Goal: Task Accomplishment & Management: Use online tool/utility

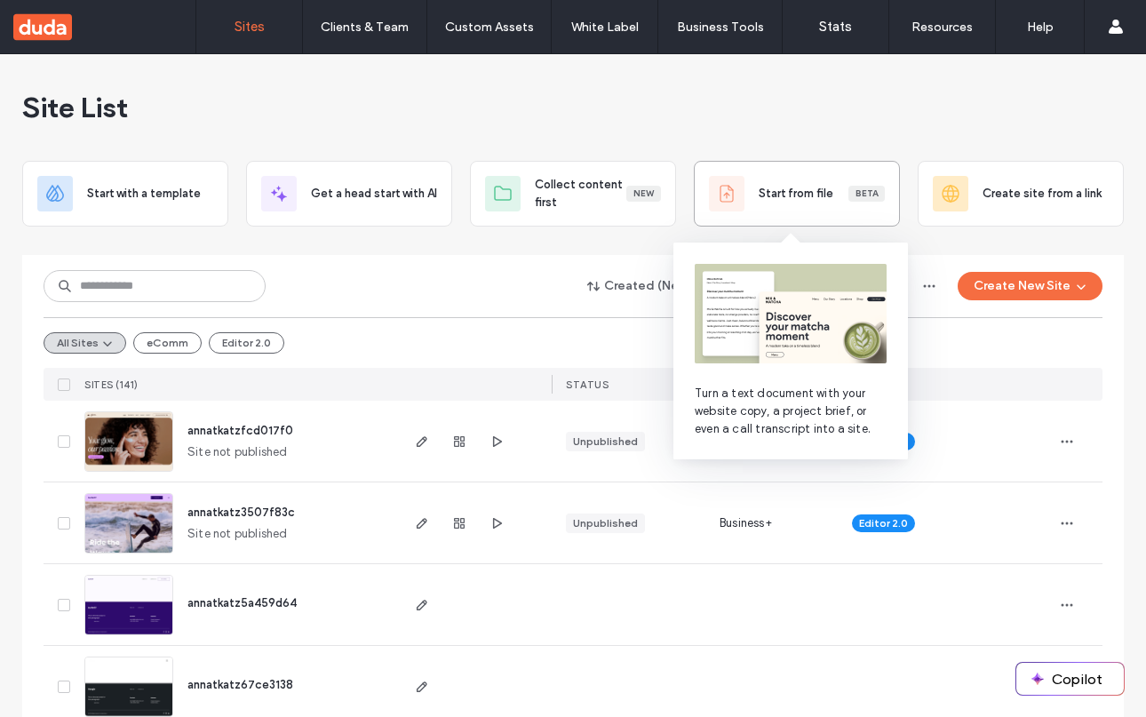
click at [821, 191] on span "Start from file" at bounding box center [795, 194] width 75 height 18
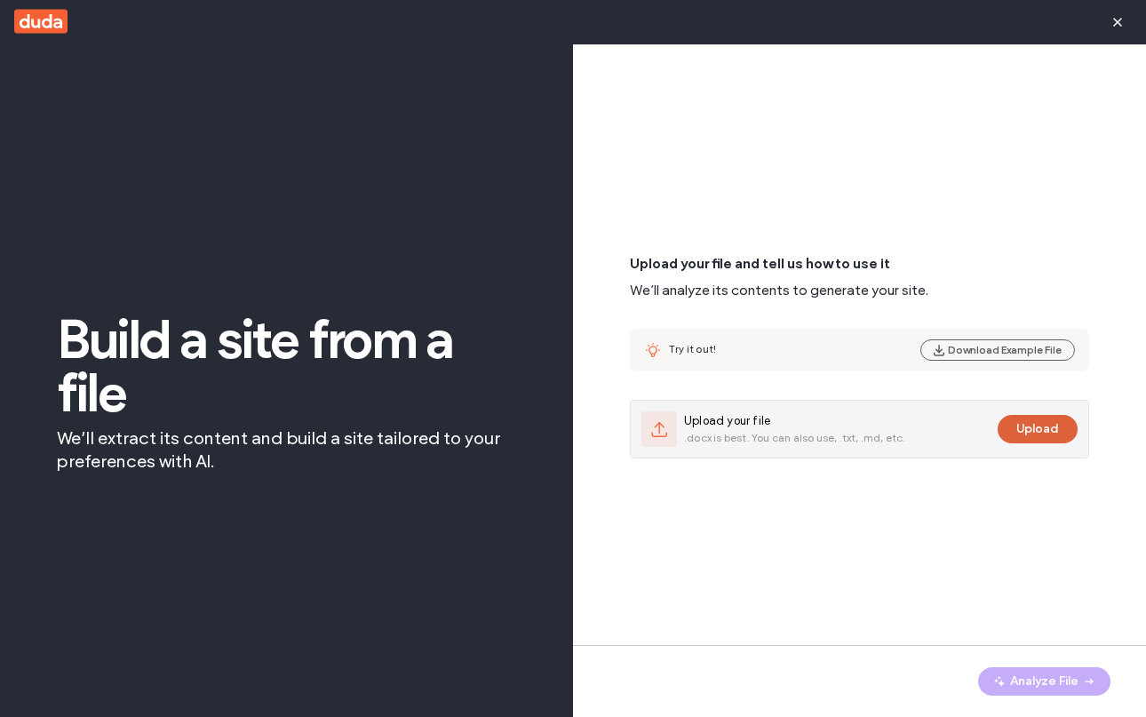
click at [1041, 419] on button "Upload" at bounding box center [1037, 429] width 80 height 28
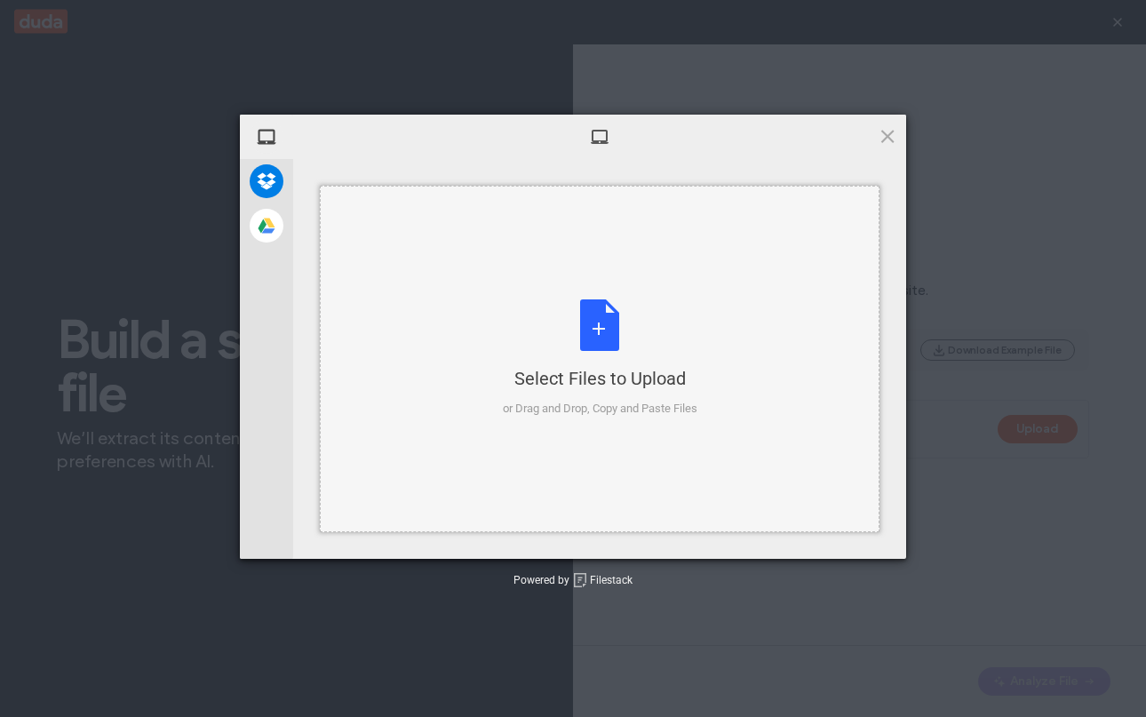
click at [557, 308] on div "Select Files to Upload or Drag and Drop, Copy and Paste Files" at bounding box center [600, 358] width 194 height 118
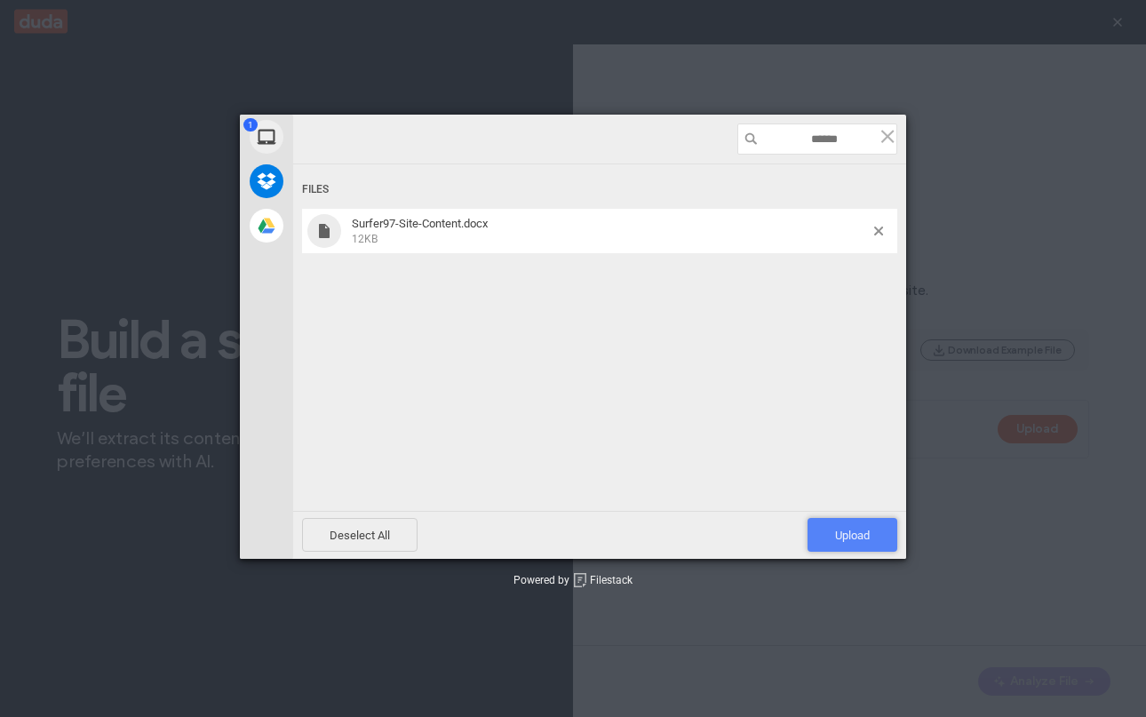
click at [860, 547] on span "Upload 1" at bounding box center [852, 535] width 90 height 34
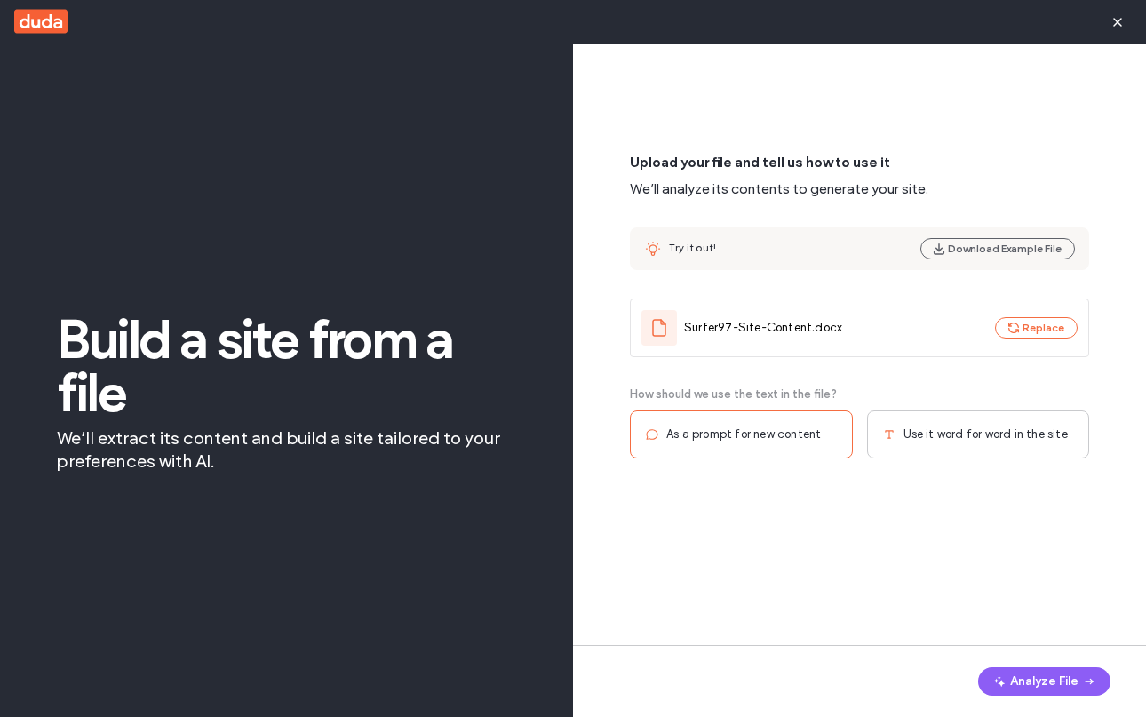
click at [914, 445] on div "Use it word for word in the site" at bounding box center [978, 434] width 223 height 48
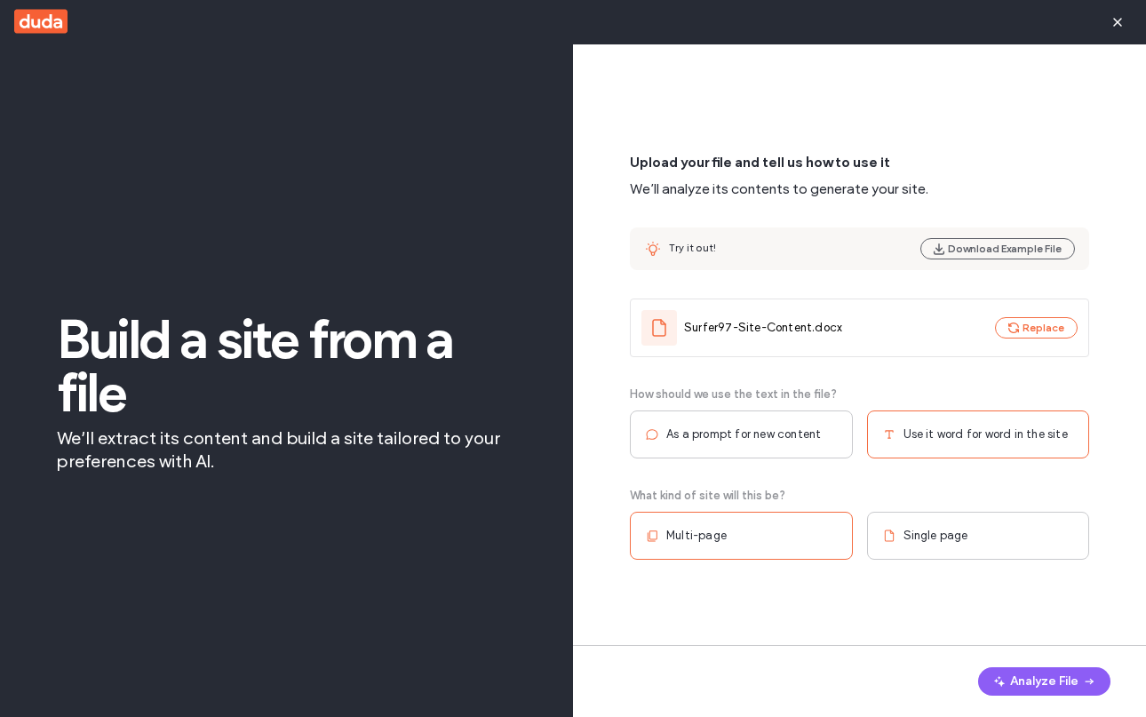
click at [762, 546] on div "Multi-page" at bounding box center [741, 536] width 223 height 48
click at [1040, 681] on button "Analyze File" at bounding box center [1044, 681] width 132 height 28
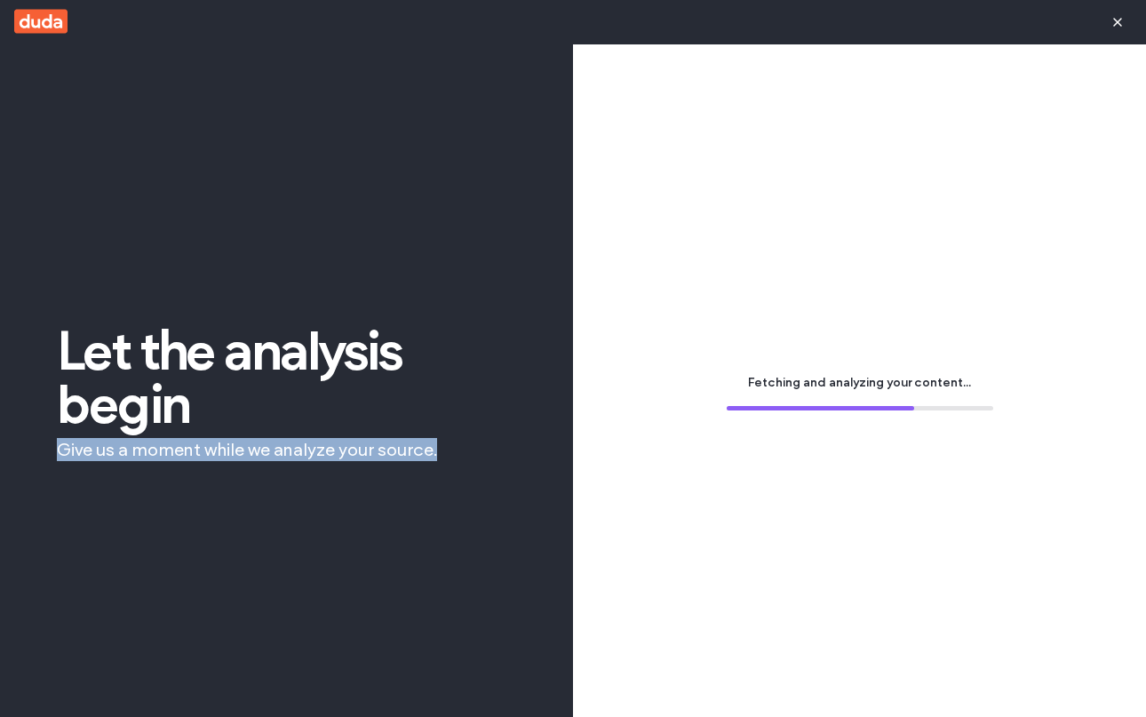
drag, startPoint x: 57, startPoint y: 448, endPoint x: 445, endPoint y: 455, distance: 388.1
click at [445, 455] on span "Give us a moment while we analyze your source." at bounding box center [286, 449] width 459 height 23
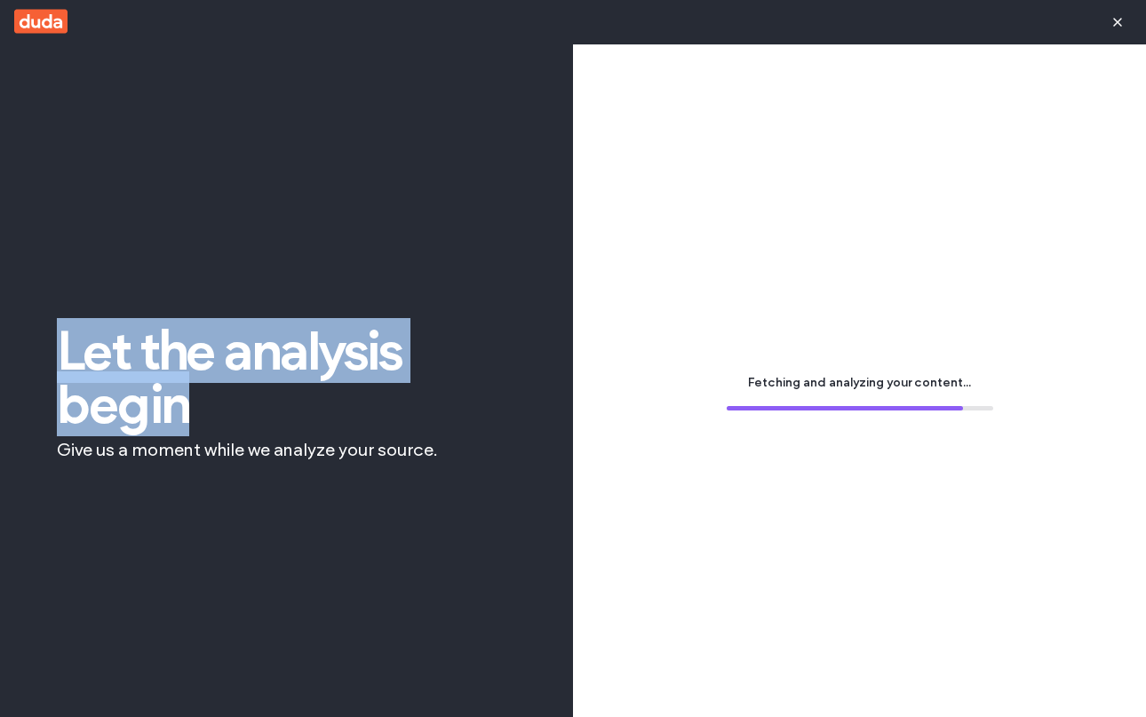
drag, startPoint x: 61, startPoint y: 344, endPoint x: 197, endPoint y: 393, distance: 144.4
click at [197, 393] on span "Let the analysis begin" at bounding box center [286, 377] width 459 height 107
copy span "Let the analysis begin"
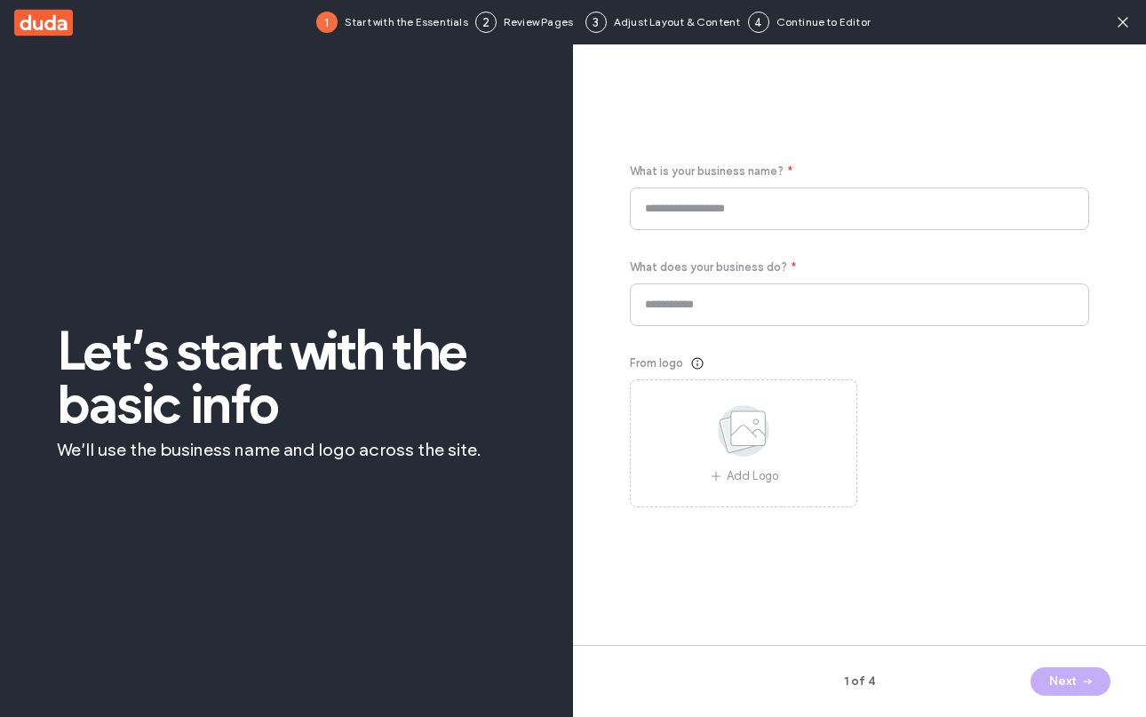
type input "********"
type input "**********"
click at [1123, 18] on icon at bounding box center [1123, 22] width 18 height 18
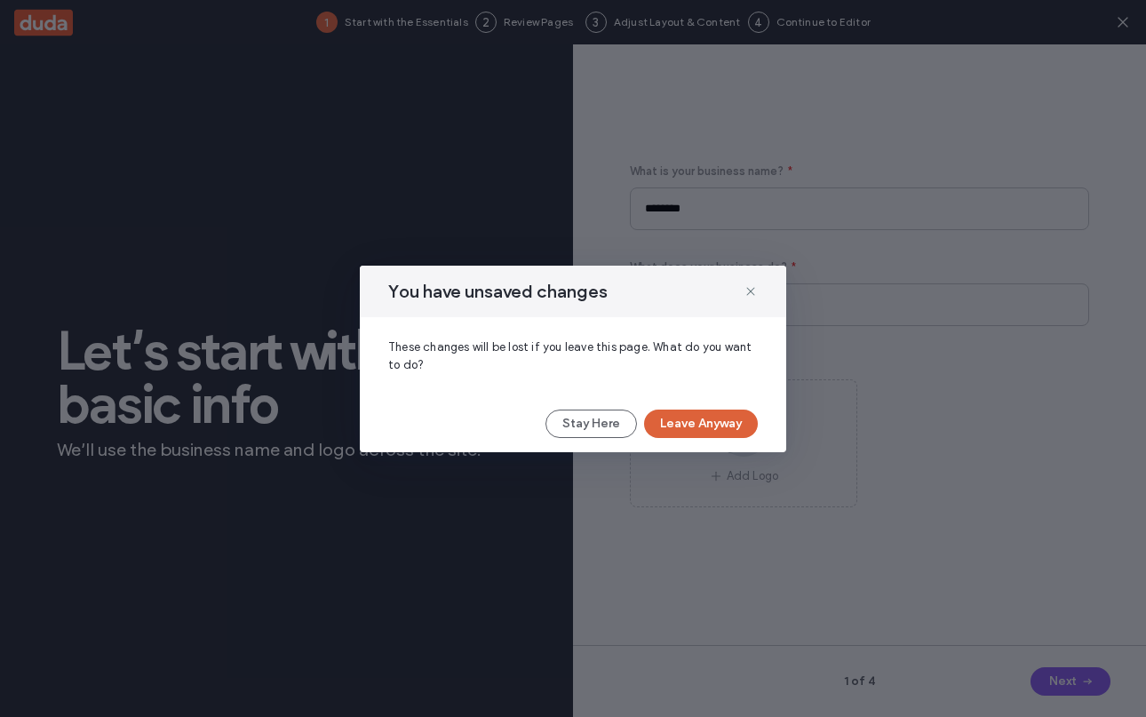
click at [673, 421] on button "Leave Anyway" at bounding box center [701, 423] width 114 height 28
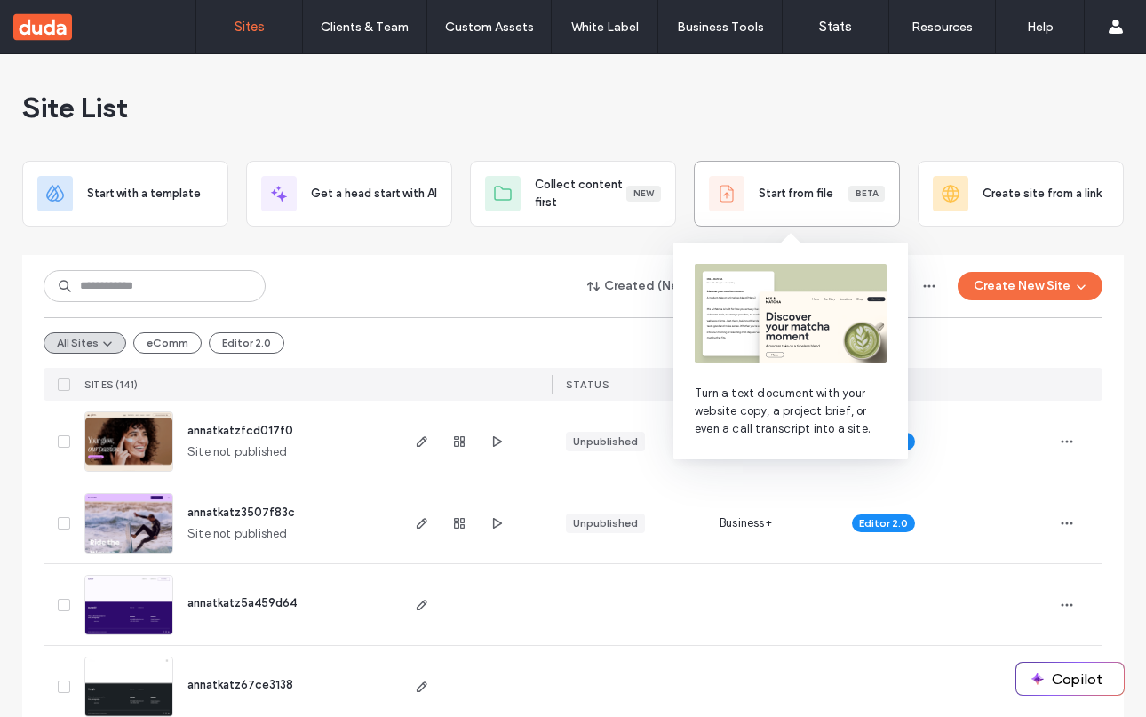
click at [774, 200] on span "Start from file" at bounding box center [795, 194] width 75 height 18
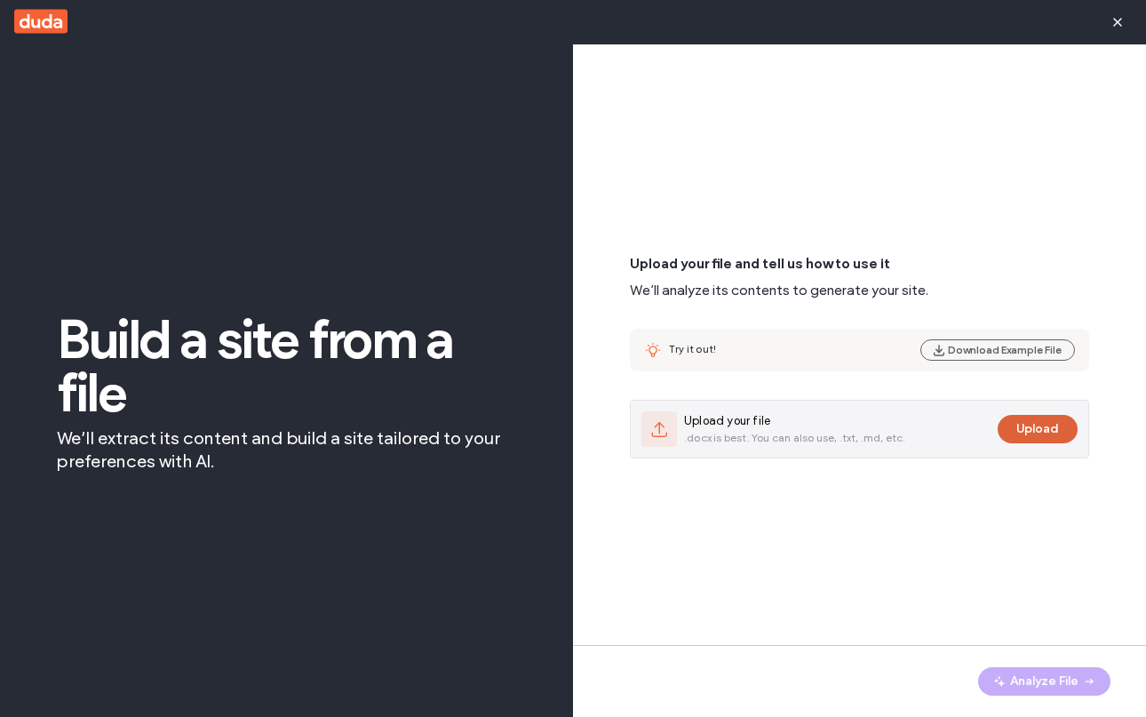
click at [1026, 425] on button "Upload" at bounding box center [1037, 429] width 80 height 28
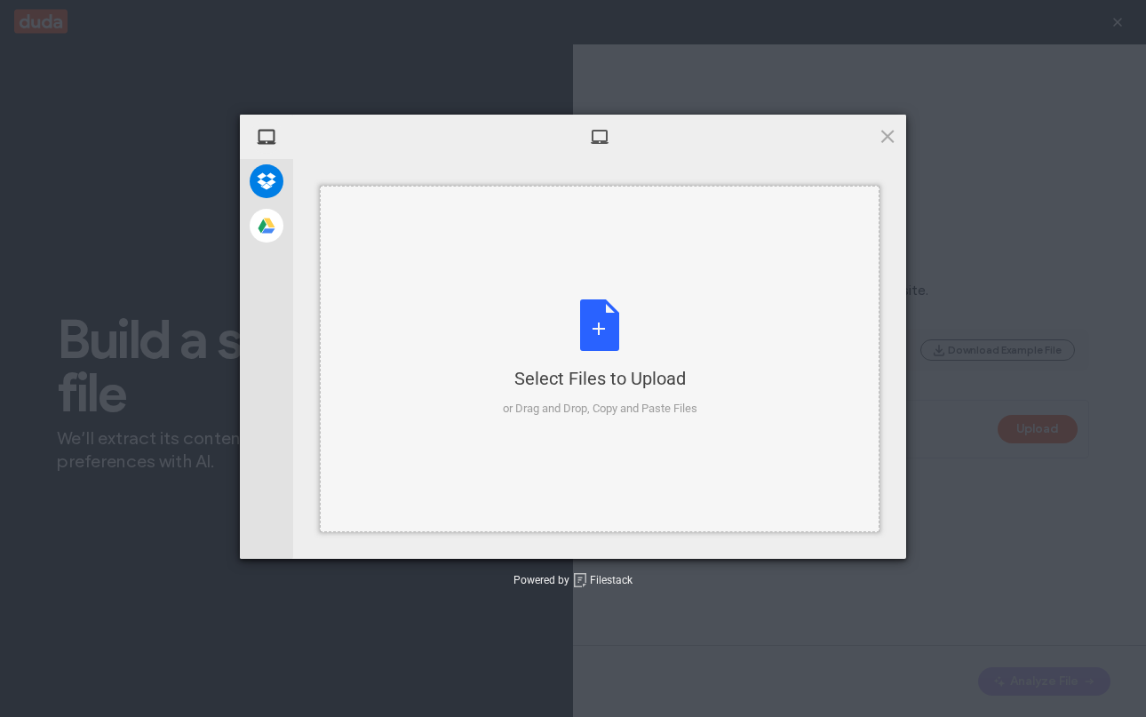
click at [627, 337] on div "Select Files to Upload or Drag and Drop, Copy and Paste Files" at bounding box center [600, 358] width 194 height 118
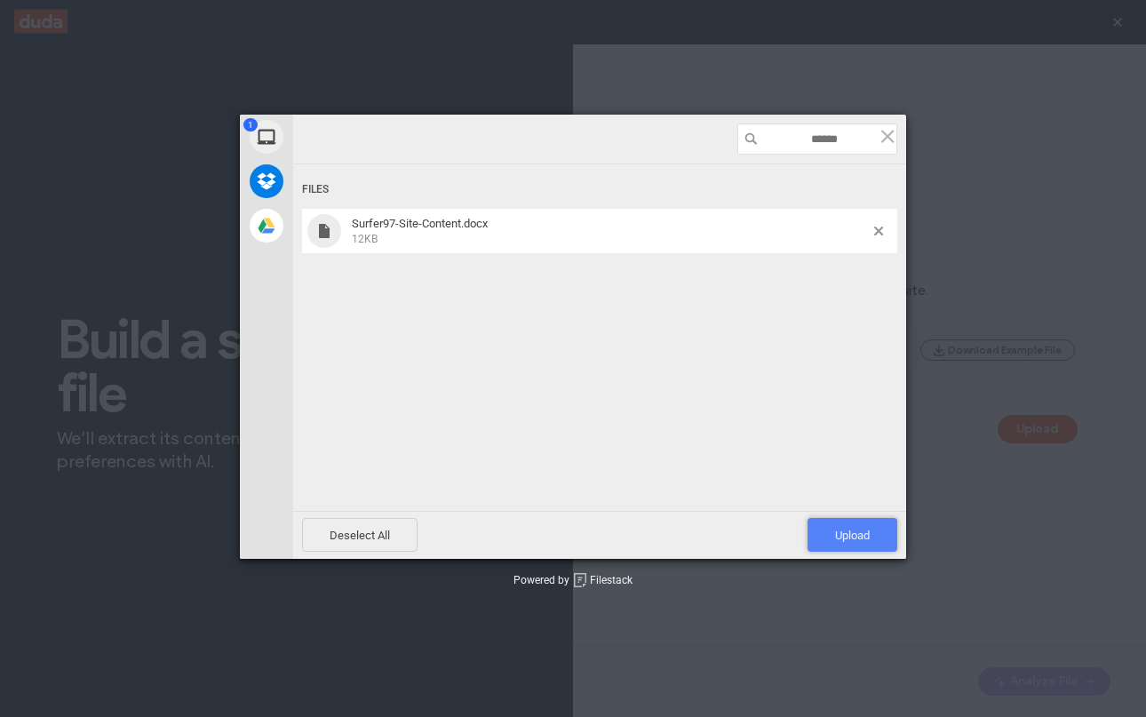
click at [838, 528] on span "Upload 1" at bounding box center [852, 534] width 35 height 13
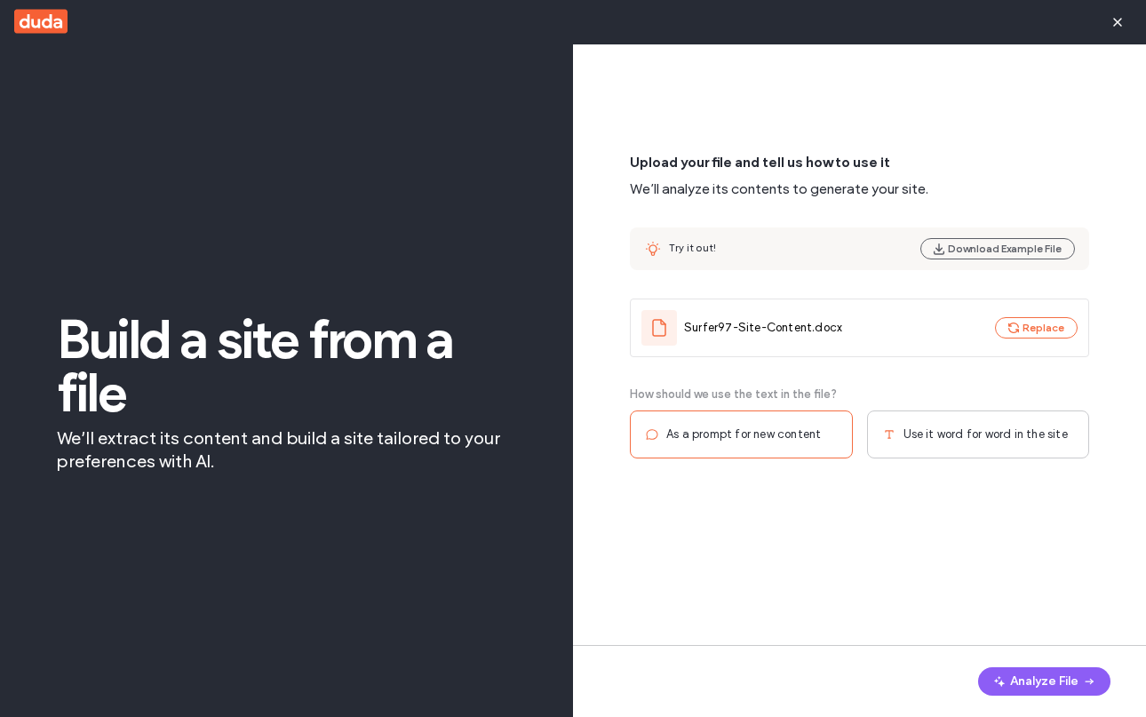
click at [971, 429] on span "Use it word for word in the site" at bounding box center [985, 434] width 164 height 18
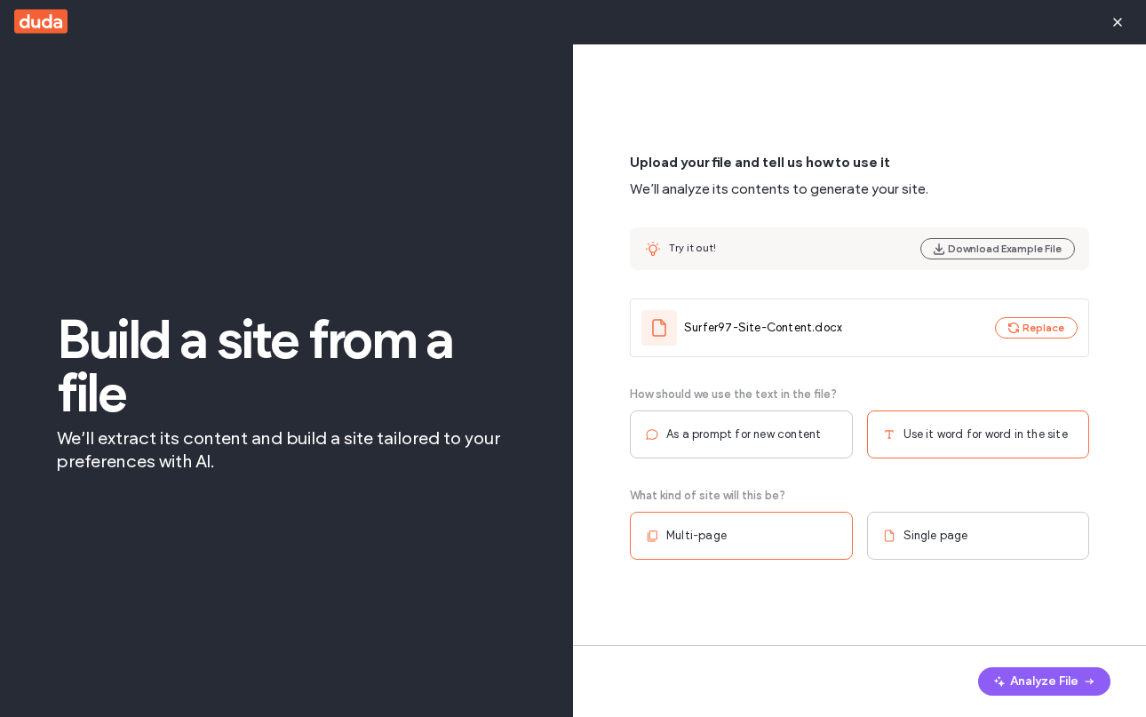
click at [739, 536] on div "Multi-page" at bounding box center [741, 536] width 223 height 48
click at [1030, 678] on button "Analyze File" at bounding box center [1044, 681] width 132 height 28
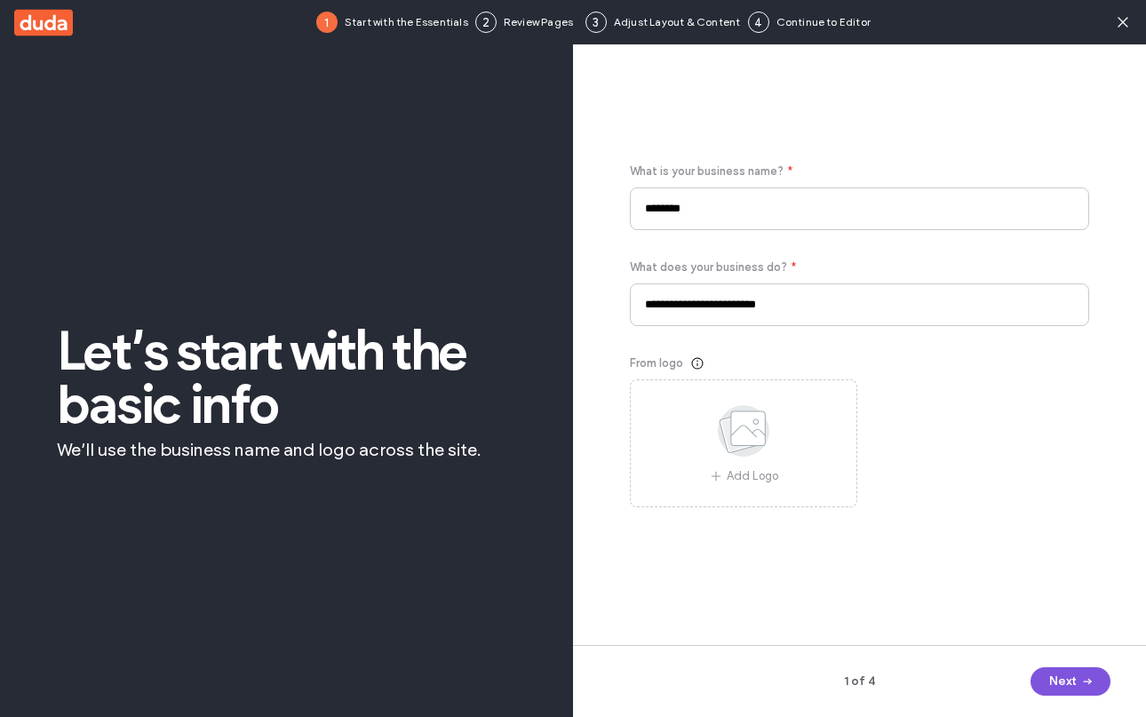
click at [1087, 673] on span "button" at bounding box center [1085, 681] width 18 height 27
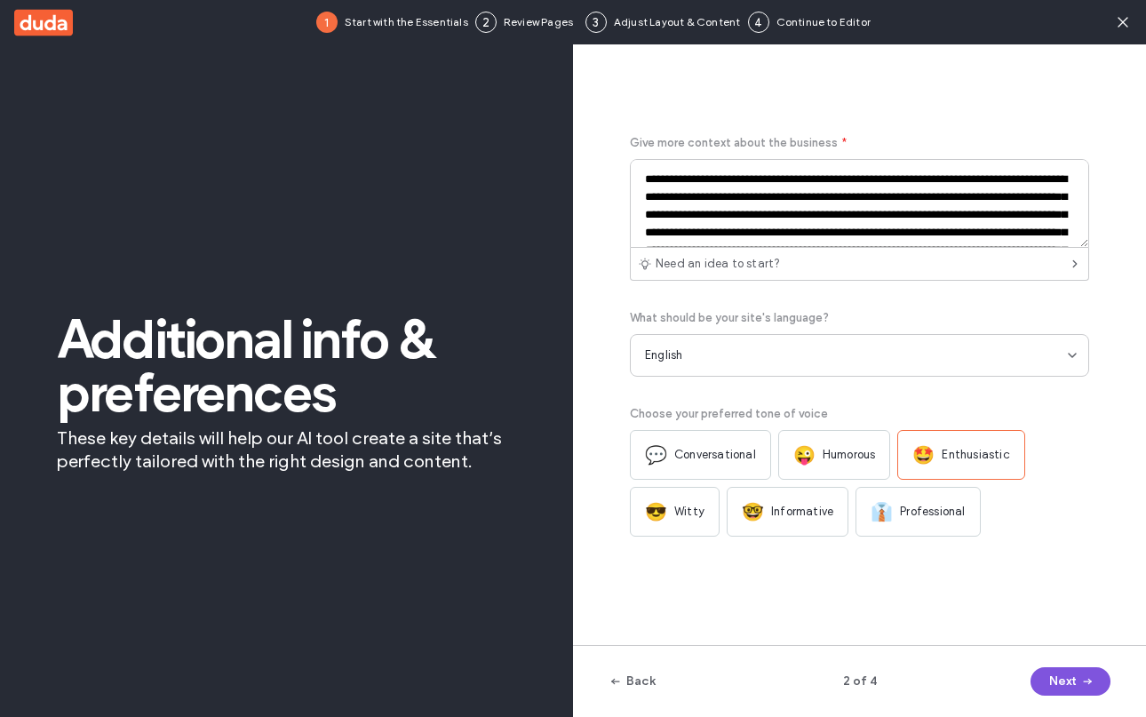
click at [1087, 674] on icon "button" at bounding box center [1087, 681] width 14 height 14
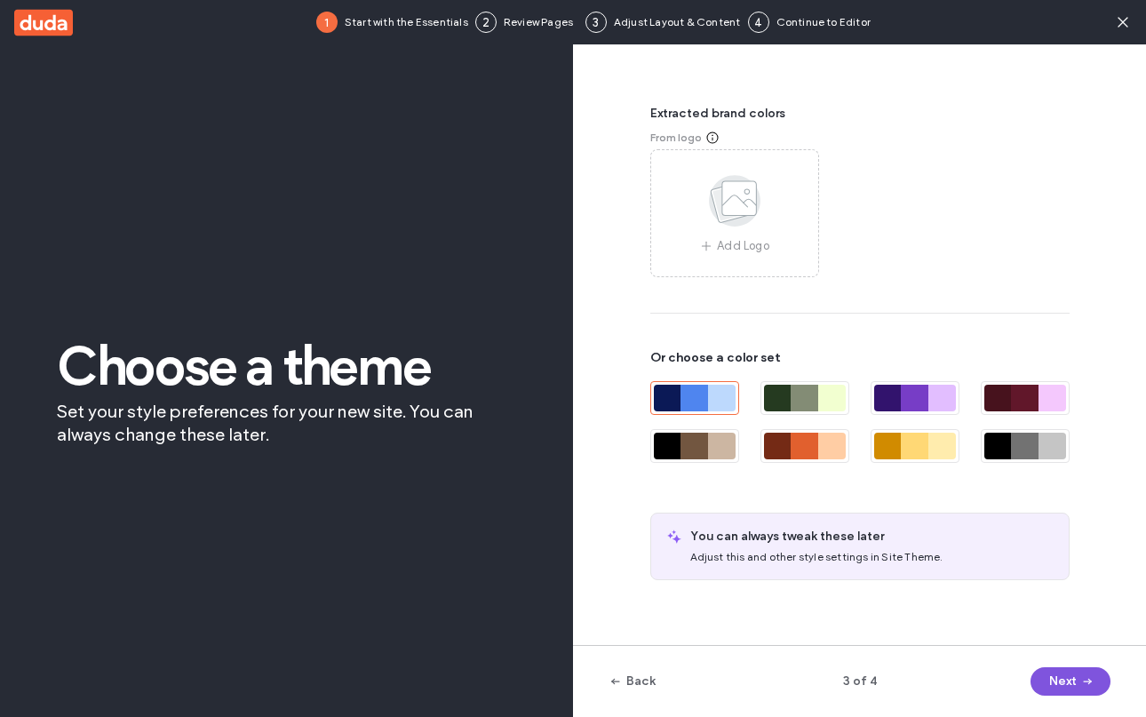
click at [1087, 674] on icon "button" at bounding box center [1087, 681] width 14 height 14
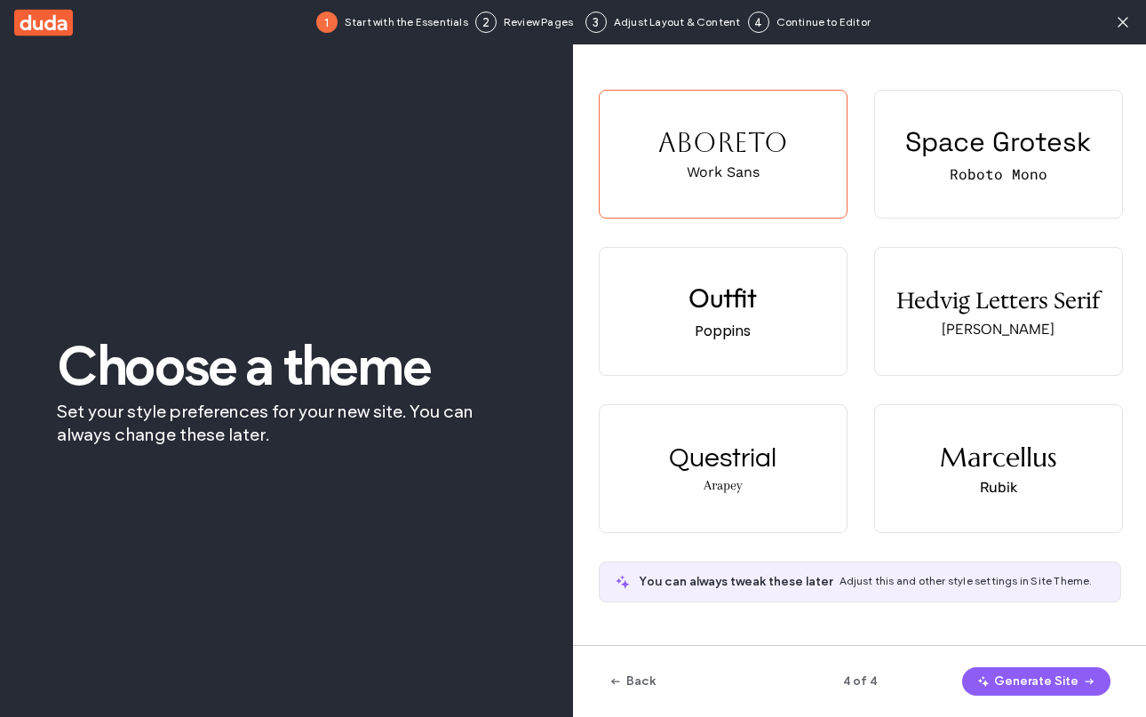
click at [1087, 674] on icon "button" at bounding box center [1089, 681] width 14 height 14
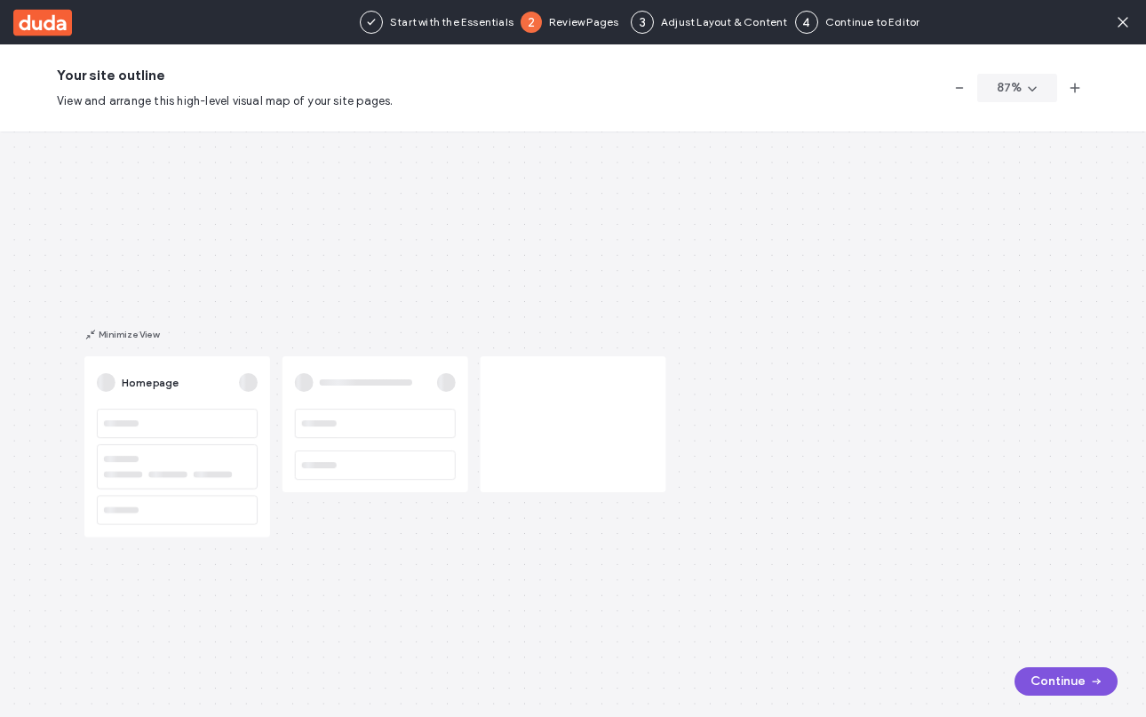
click at [1051, 670] on button "Continue" at bounding box center [1065, 681] width 103 height 28
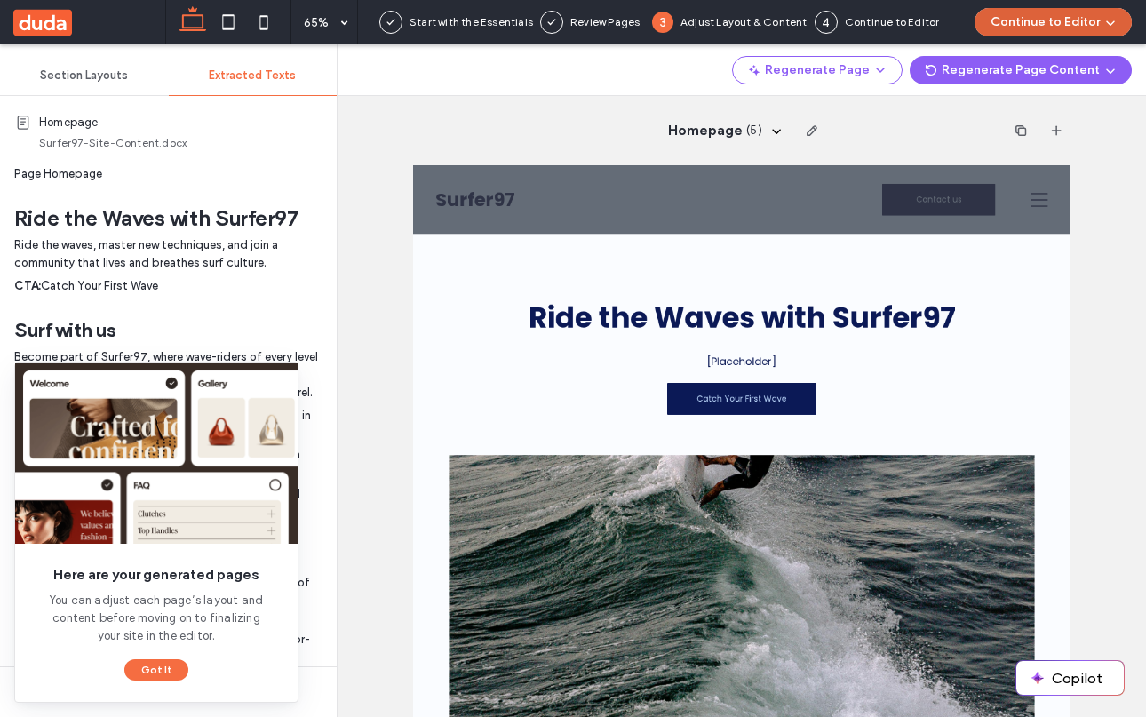
click at [1104, 16] on icon "button" at bounding box center [1110, 22] width 14 height 14
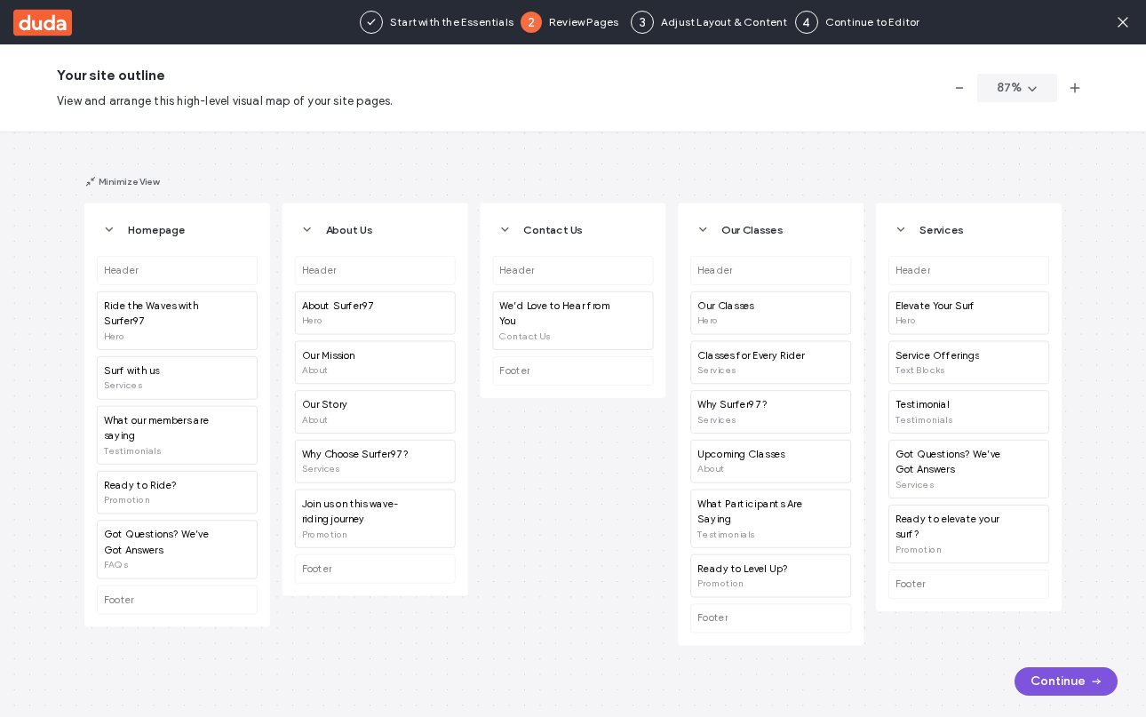
click at [1057, 673] on button "Continue" at bounding box center [1065, 681] width 103 height 28
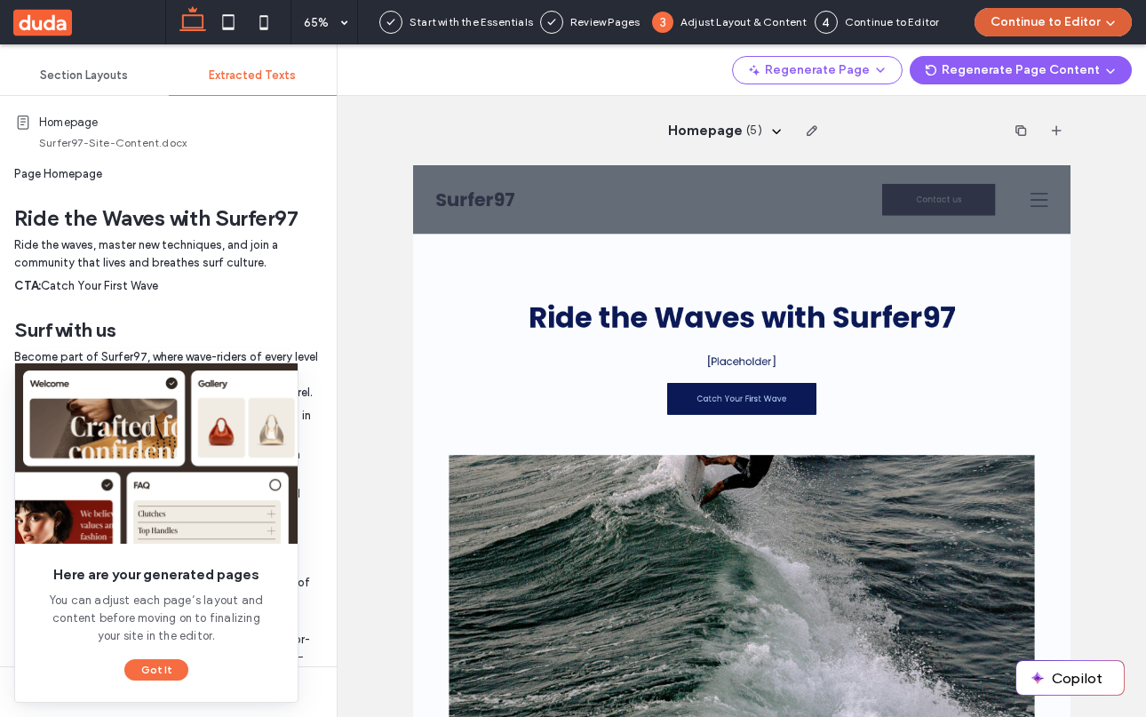
click at [1109, 21] on icon "button" at bounding box center [1110, 22] width 14 height 14
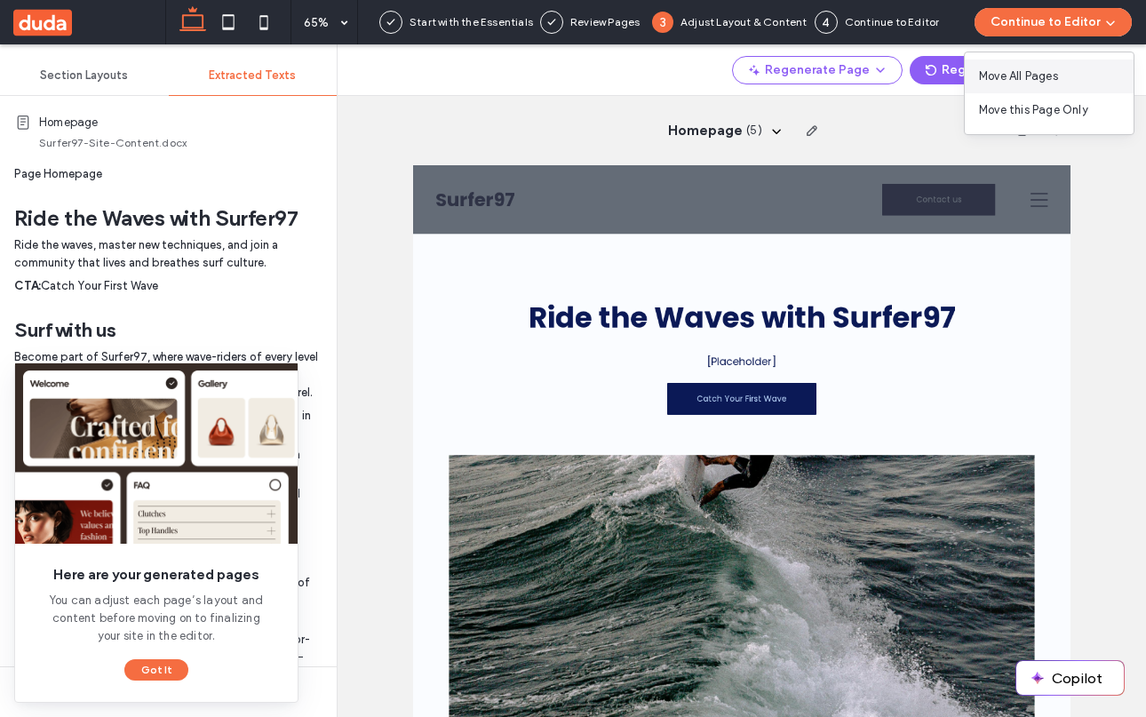
click at [1043, 75] on span "Move All Pages" at bounding box center [1018, 76] width 79 height 18
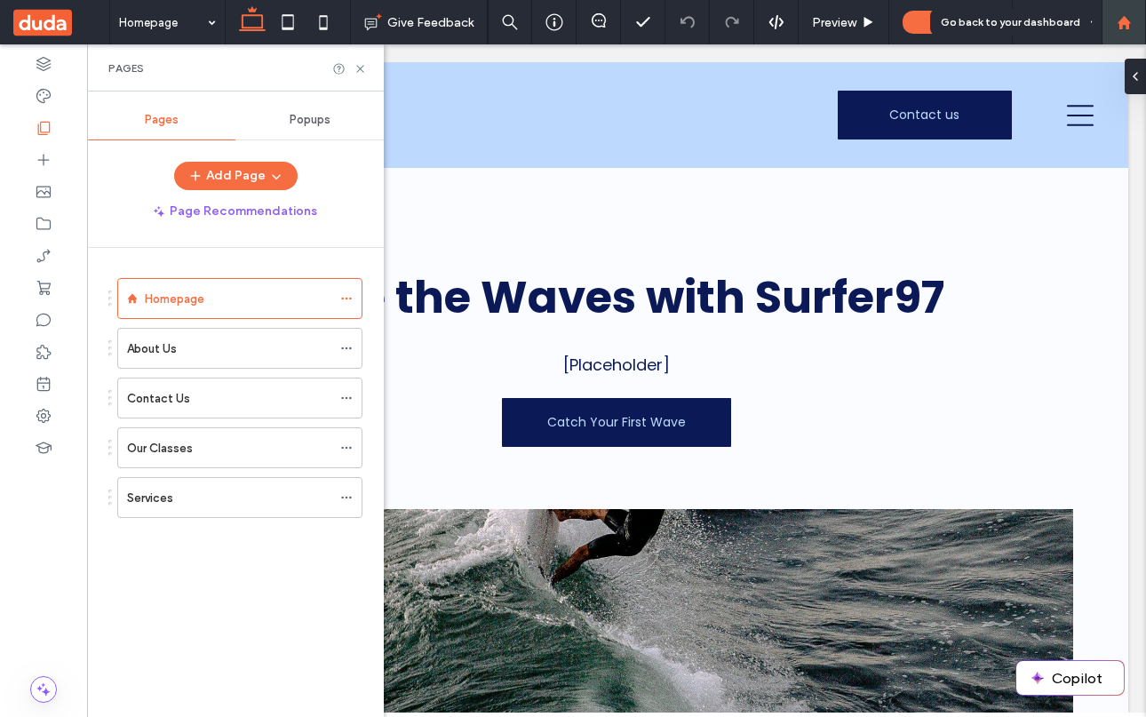
click at [1130, 20] on icon at bounding box center [1123, 22] width 15 height 15
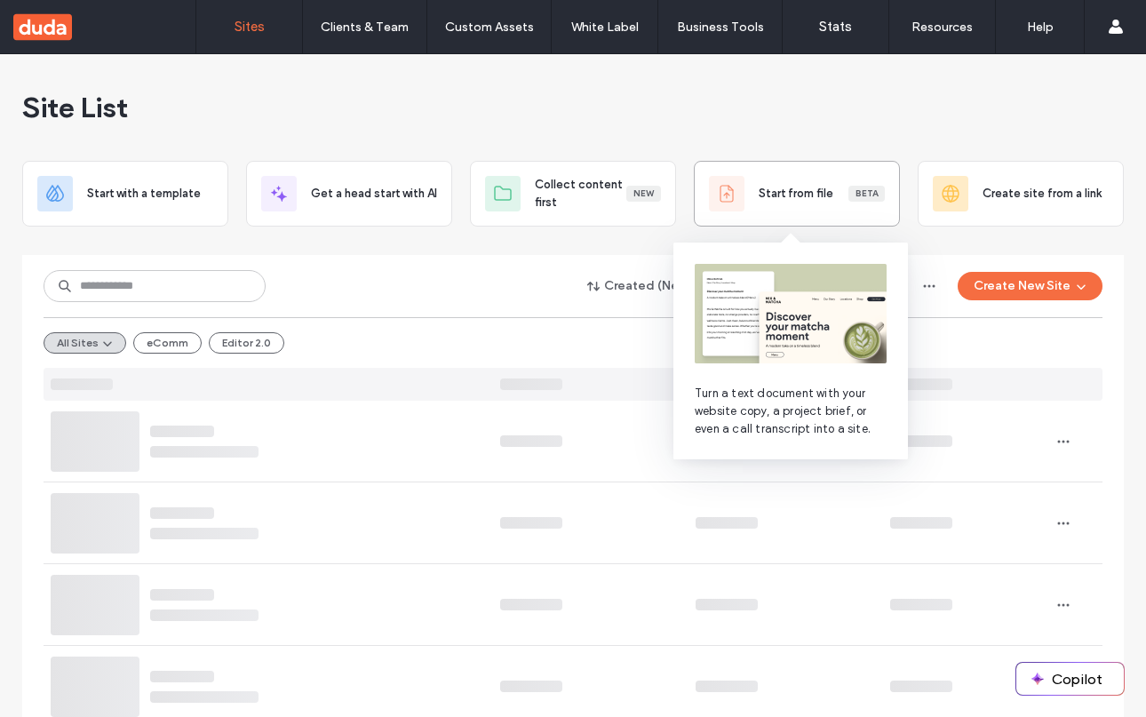
click at [781, 207] on div "Start from file Beta" at bounding box center [797, 194] width 176 height 36
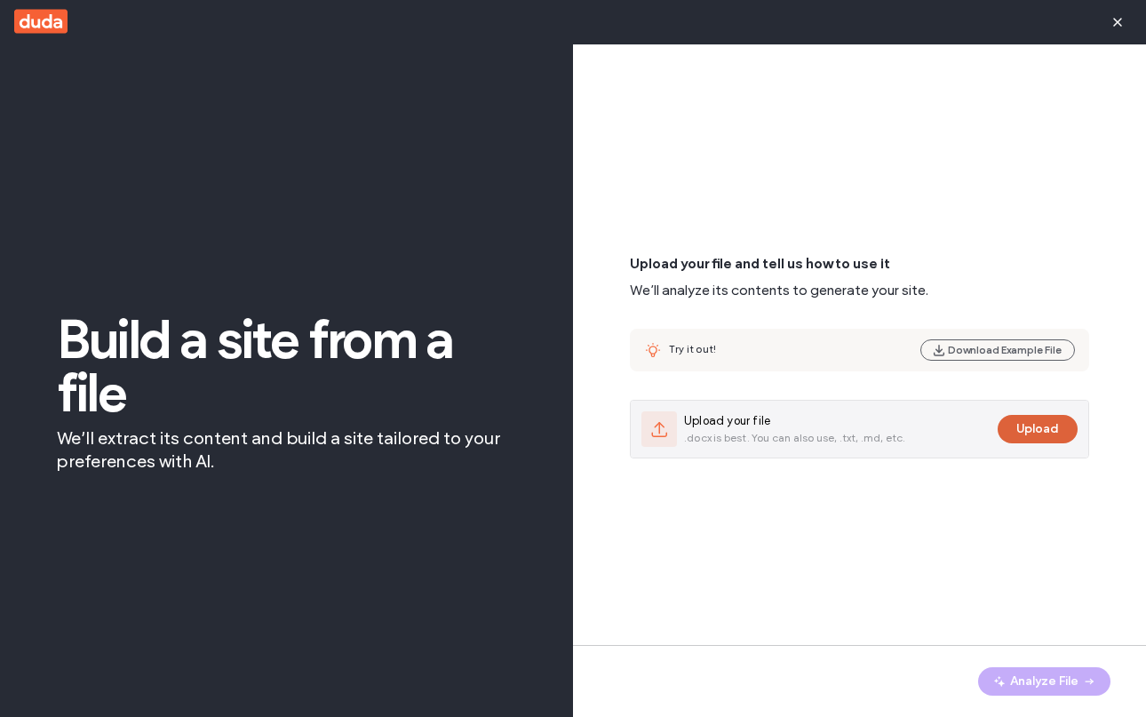
click at [1027, 426] on button "Upload" at bounding box center [1037, 429] width 80 height 28
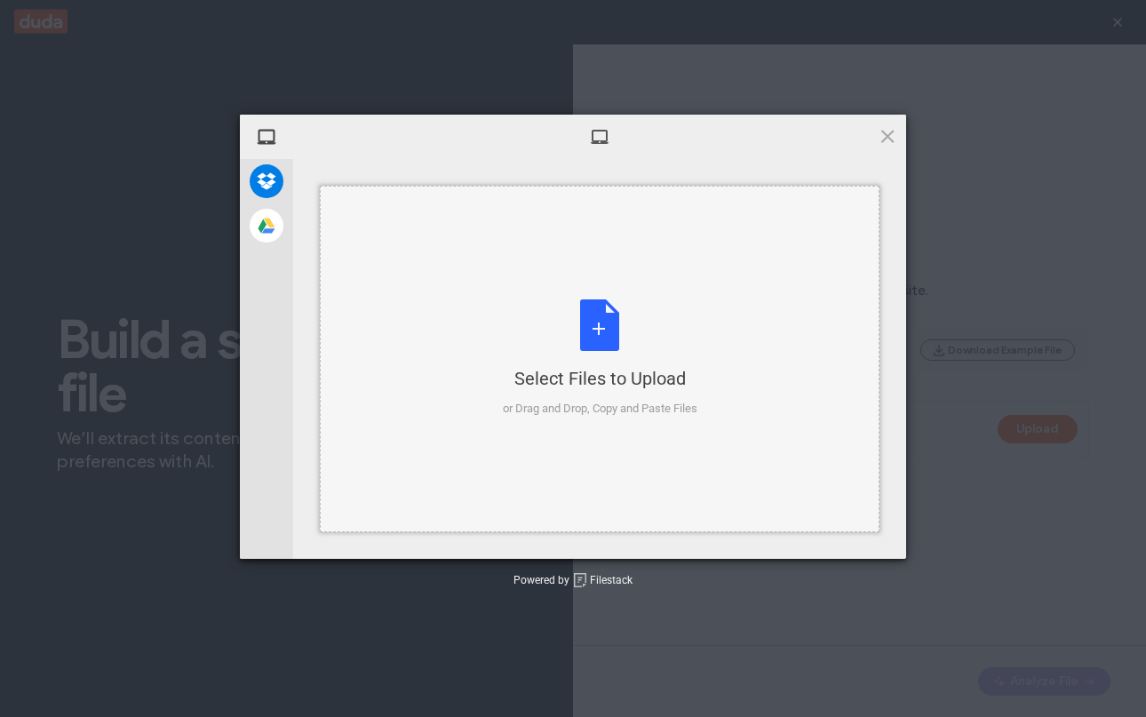
click at [608, 339] on div "Select Files to Upload or Drag and Drop, Copy and Paste Files" at bounding box center [600, 358] width 194 height 118
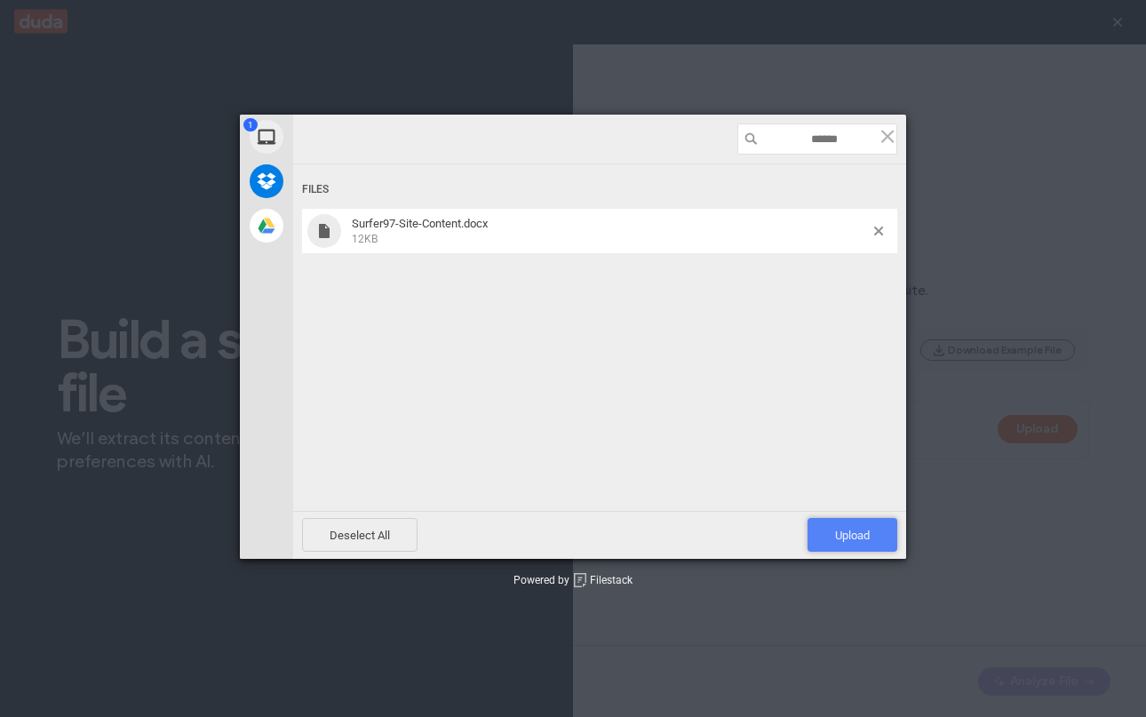
click at [852, 539] on span "Upload 1" at bounding box center [852, 534] width 35 height 13
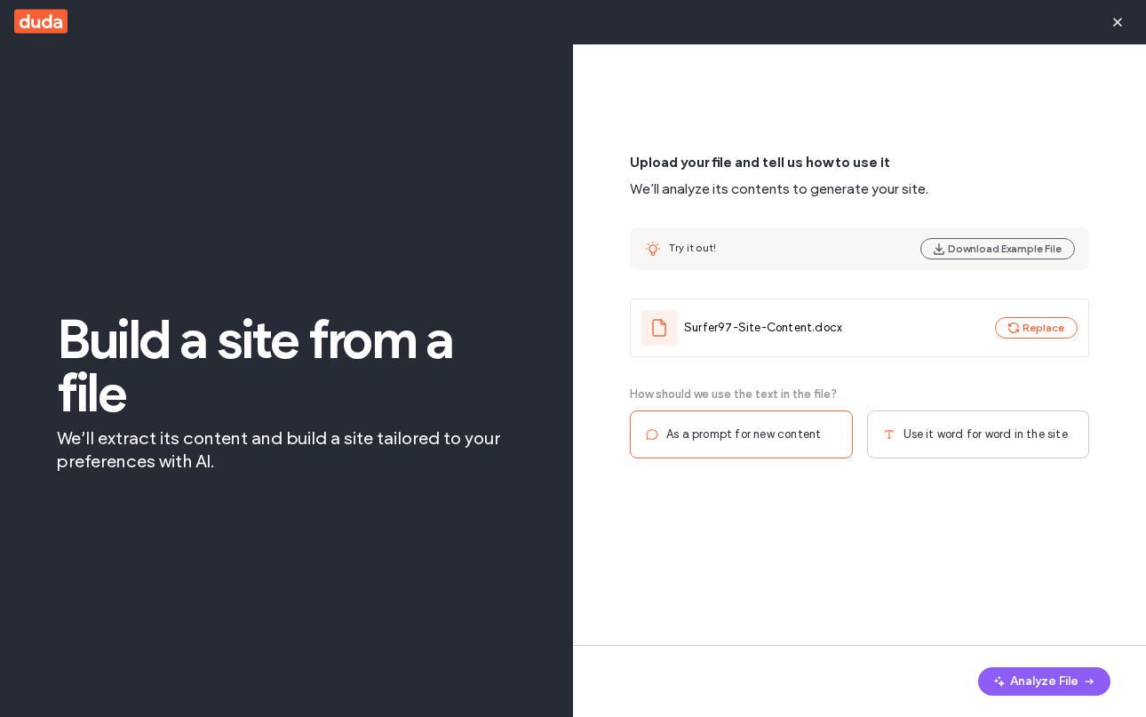
click at [931, 431] on span "Use it word for word in the site" at bounding box center [985, 434] width 164 height 18
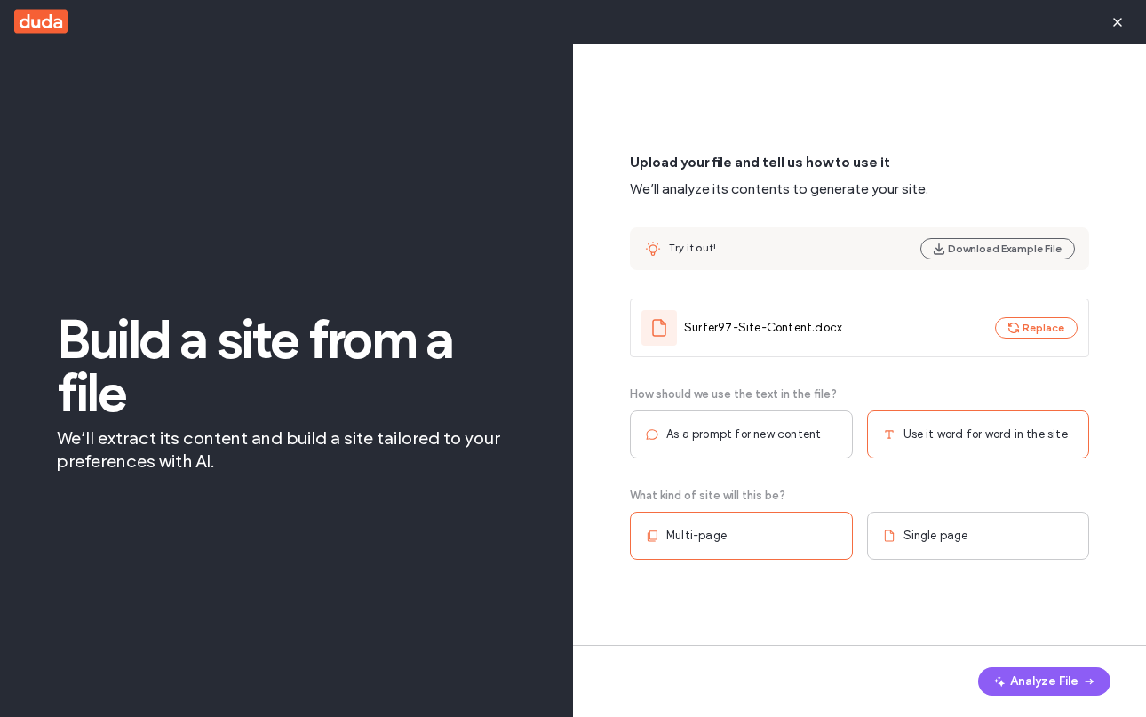
click at [728, 542] on div "Multi-page" at bounding box center [741, 536] width 223 height 48
click at [1027, 670] on button "Analyze File" at bounding box center [1044, 681] width 132 height 28
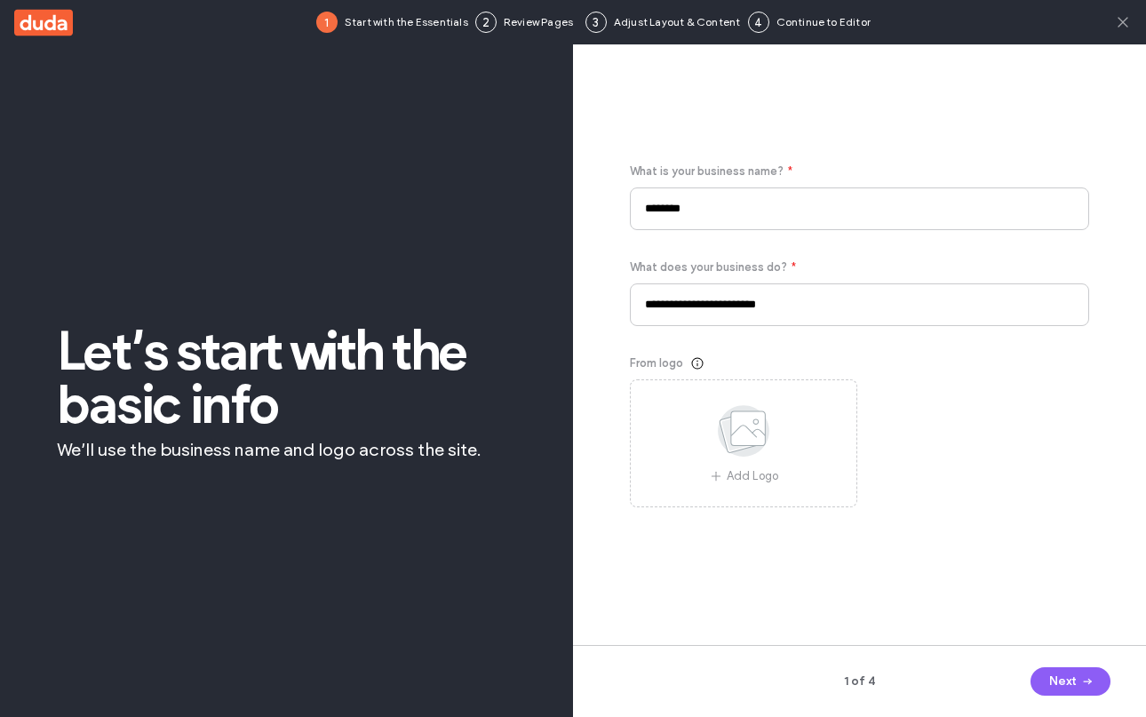
click at [1121, 22] on icon at bounding box center [1123, 22] width 18 height 18
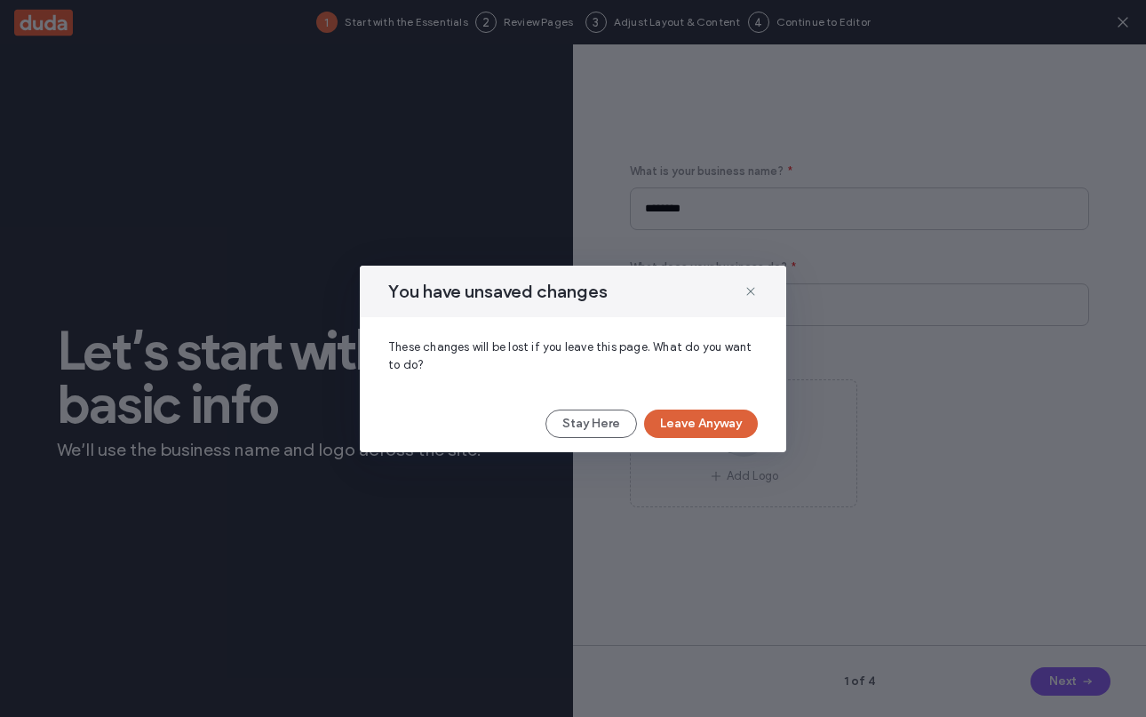
click at [723, 424] on button "Leave Anyway" at bounding box center [701, 423] width 114 height 28
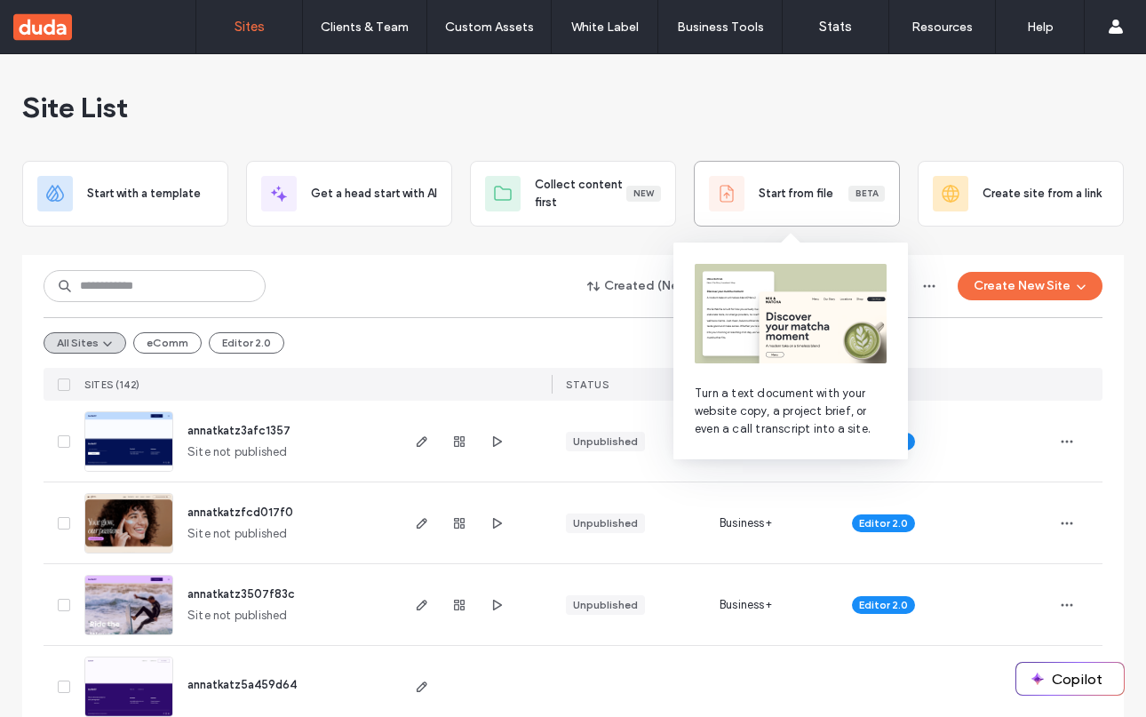
click at [773, 182] on div "Start from file Beta" at bounding box center [797, 194] width 176 height 36
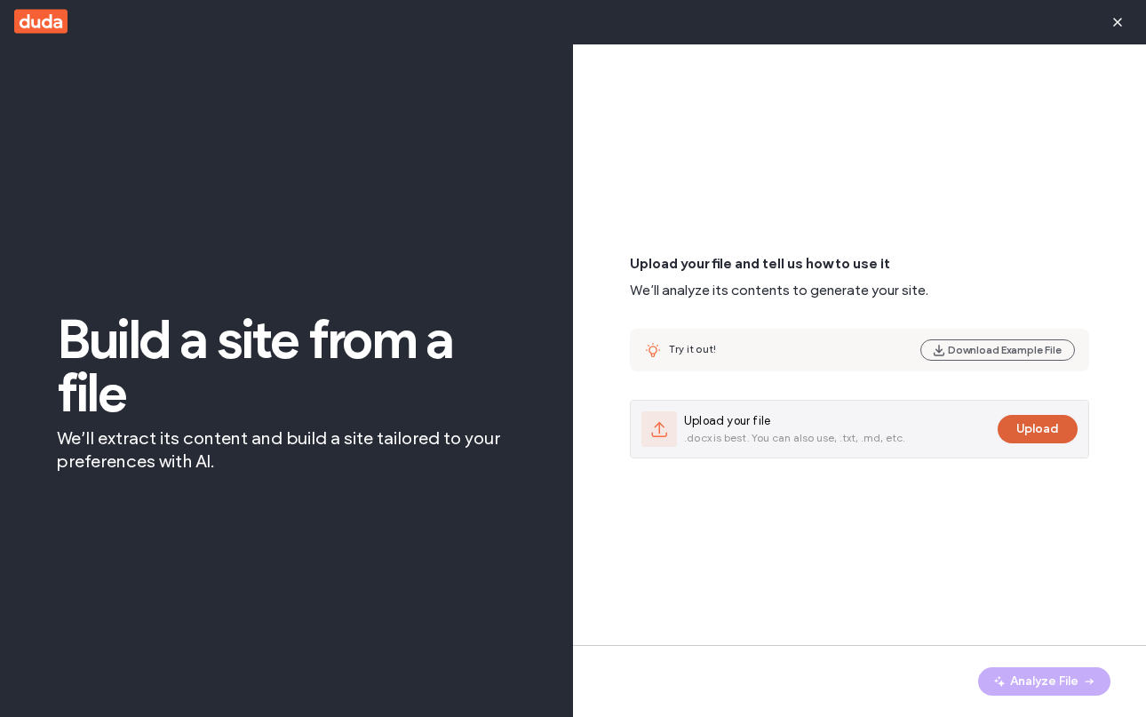
click at [1020, 423] on button "Upload" at bounding box center [1037, 429] width 80 height 28
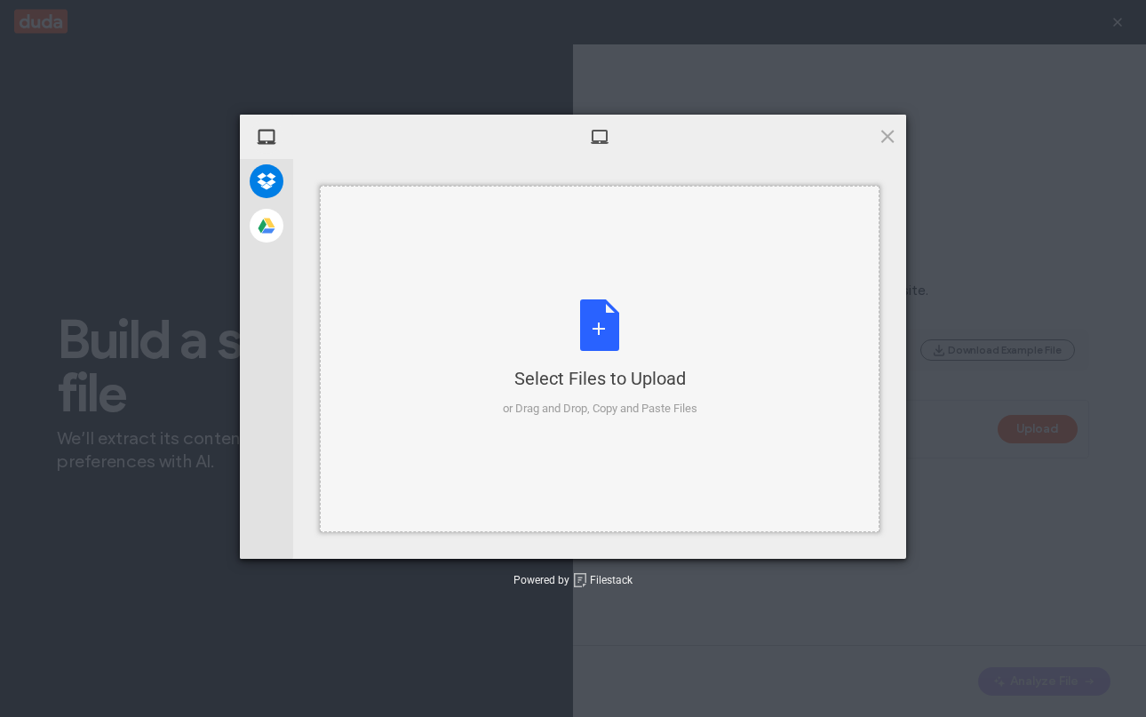
click at [589, 333] on div "Select Files to Upload or Drag and Drop, Copy and Paste Files" at bounding box center [600, 358] width 194 height 118
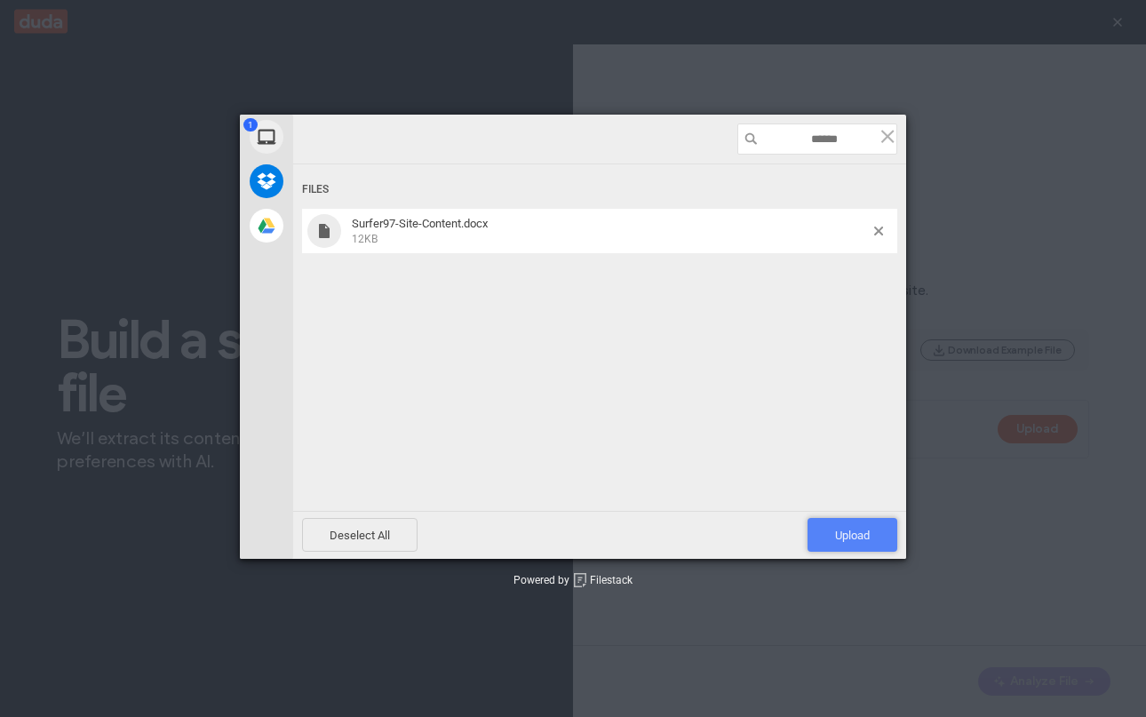
click at [869, 525] on span "Upload 1" at bounding box center [852, 535] width 90 height 34
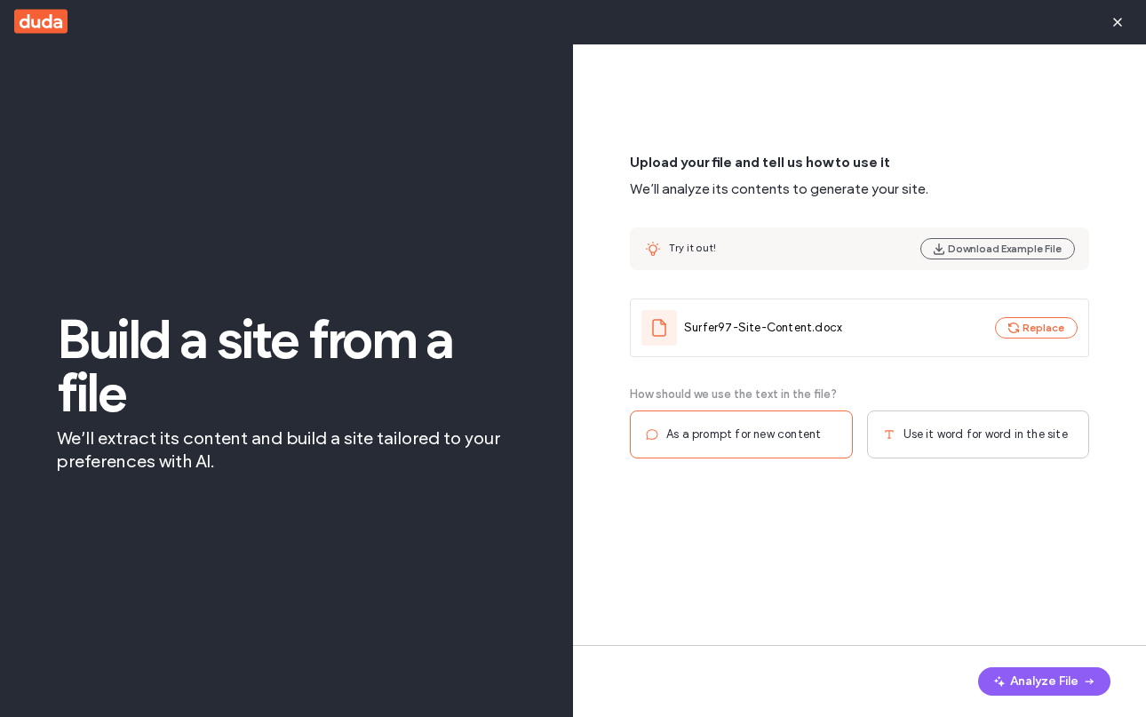
click at [974, 428] on span "Use it word for word in the site" at bounding box center [985, 434] width 164 height 18
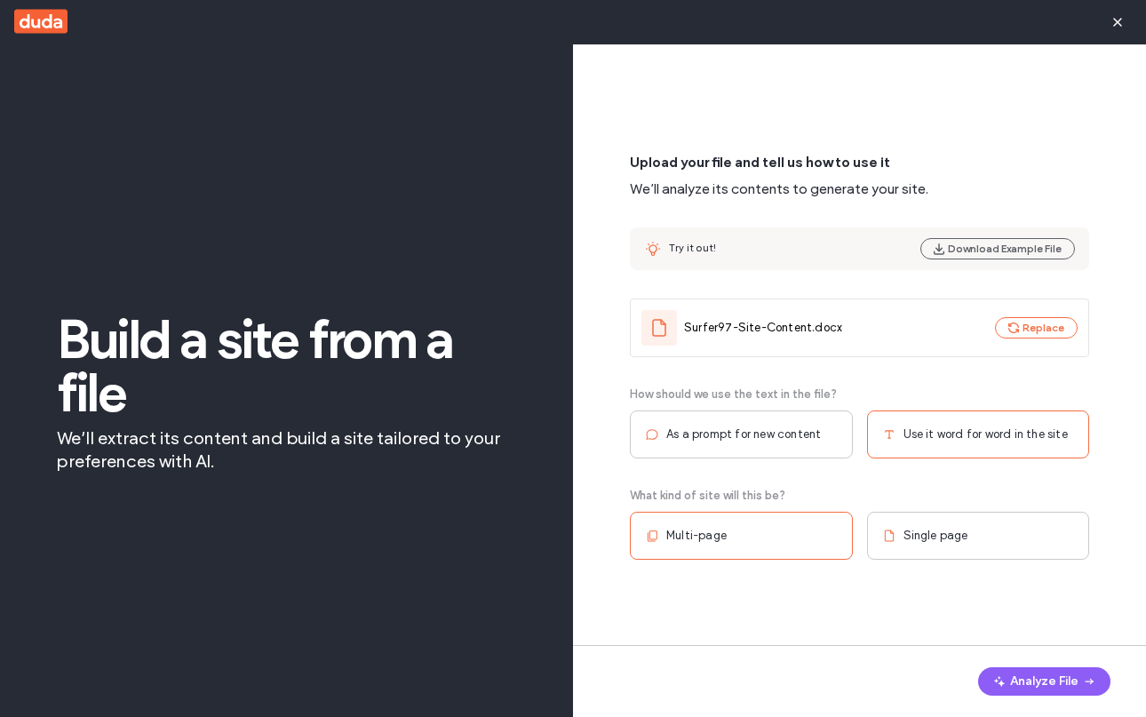
click at [741, 539] on div "Multi-page" at bounding box center [741, 536] width 223 height 48
click at [1019, 680] on button "Analyze File" at bounding box center [1044, 681] width 132 height 28
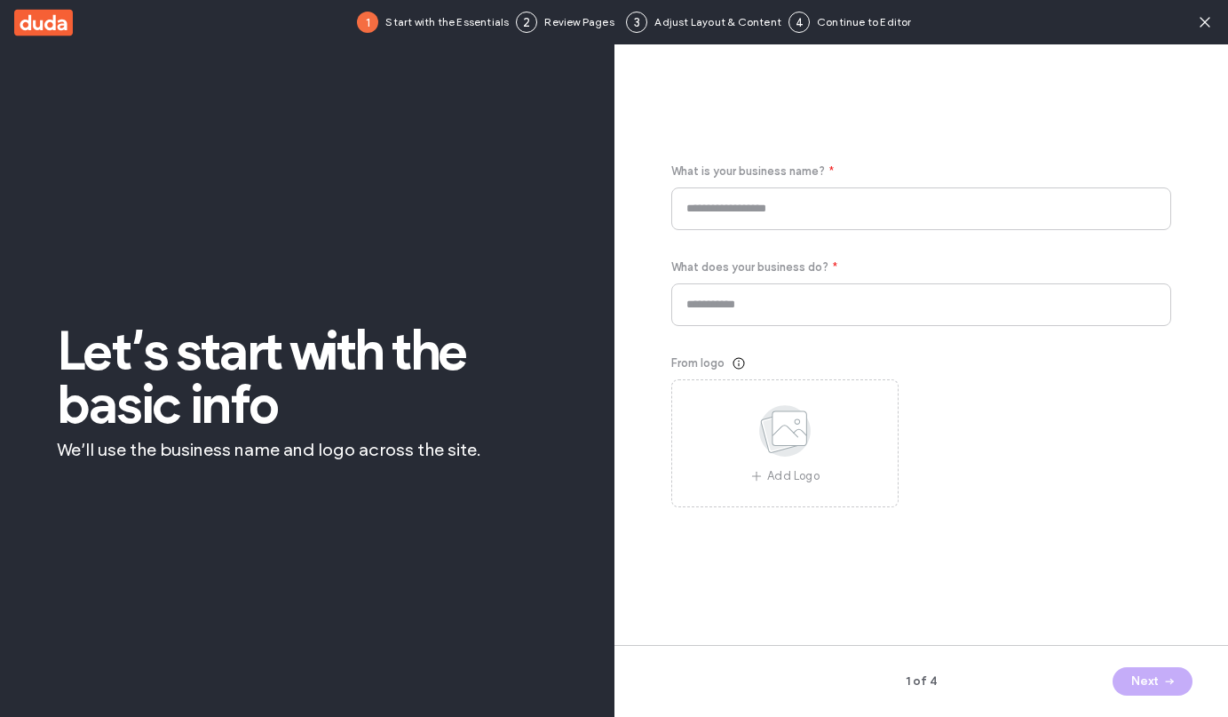
type input "********"
type input "**********"
click at [1145, 686] on button "Next" at bounding box center [1153, 681] width 80 height 28
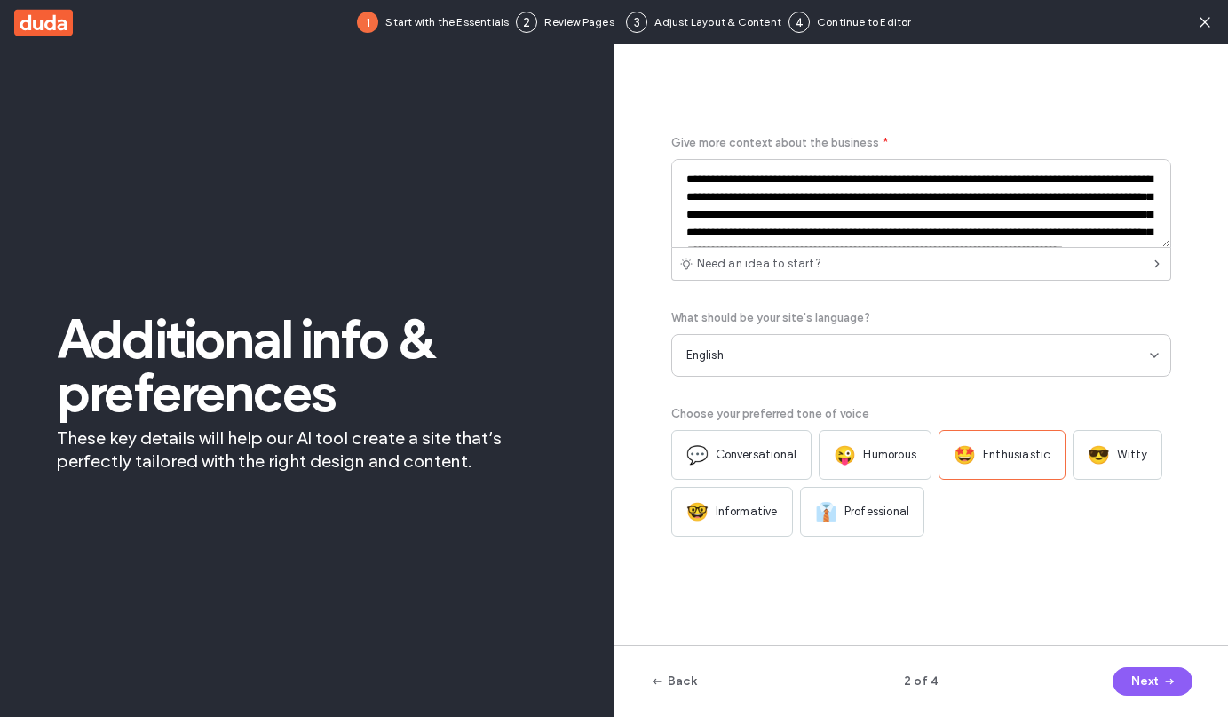
click at [1107, 444] on div "😎 Witty" at bounding box center [1118, 455] width 90 height 50
click at [1145, 676] on button "Next" at bounding box center [1153, 681] width 80 height 28
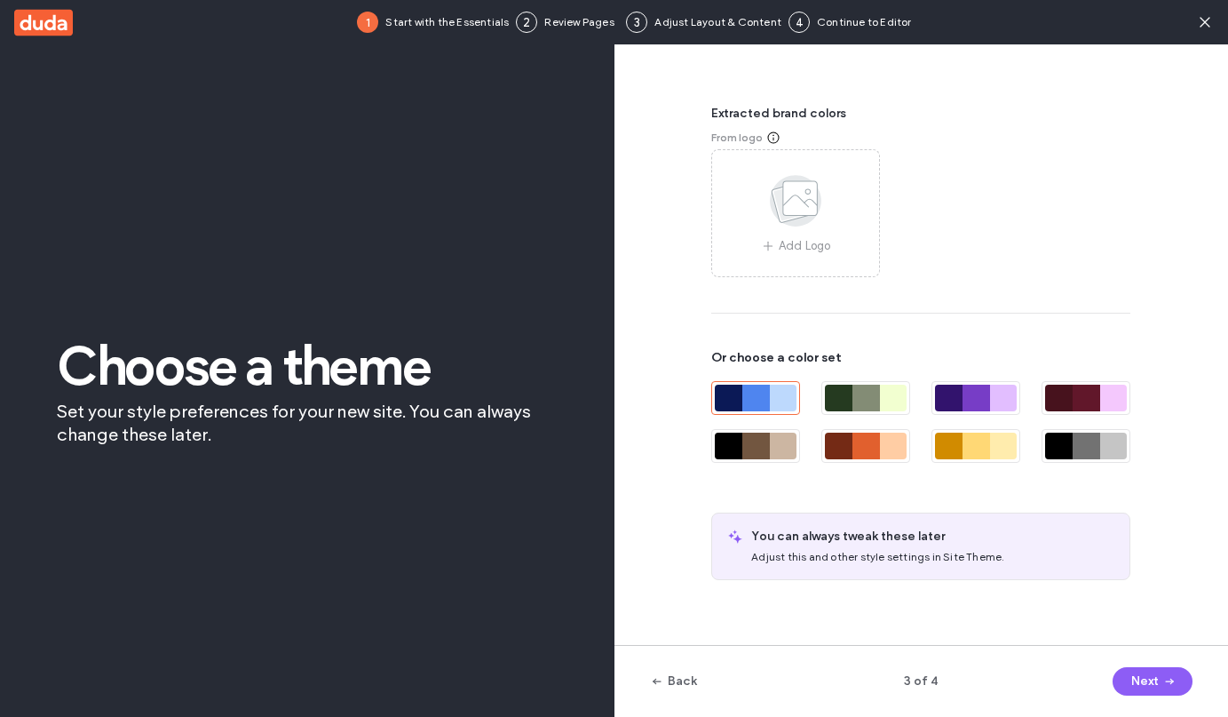
drag, startPoint x: 1152, startPoint y: 670, endPoint x: 1111, endPoint y: 623, distance: 63.0
click at [1111, 623] on div "Extracted brand colors From logo Add Logo Or choose a color set You can always …" at bounding box center [922, 402] width 615 height 717
click at [1140, 665] on div "Back 3 of 4 Next" at bounding box center [922, 681] width 615 height 72
click at [1144, 676] on button "Next" at bounding box center [1153, 681] width 80 height 28
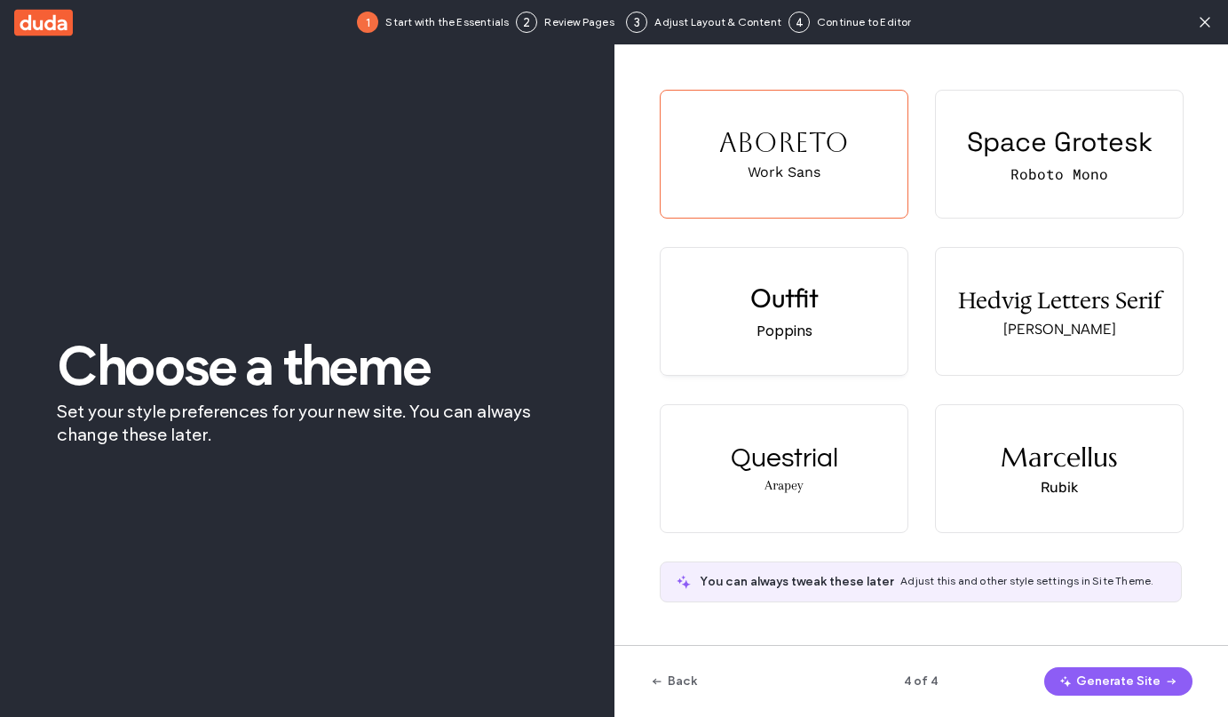
click at [834, 338] on div "Outfit Poppins" at bounding box center [784, 311] width 247 height 127
click at [1087, 685] on button "Generate Site" at bounding box center [1118, 681] width 148 height 28
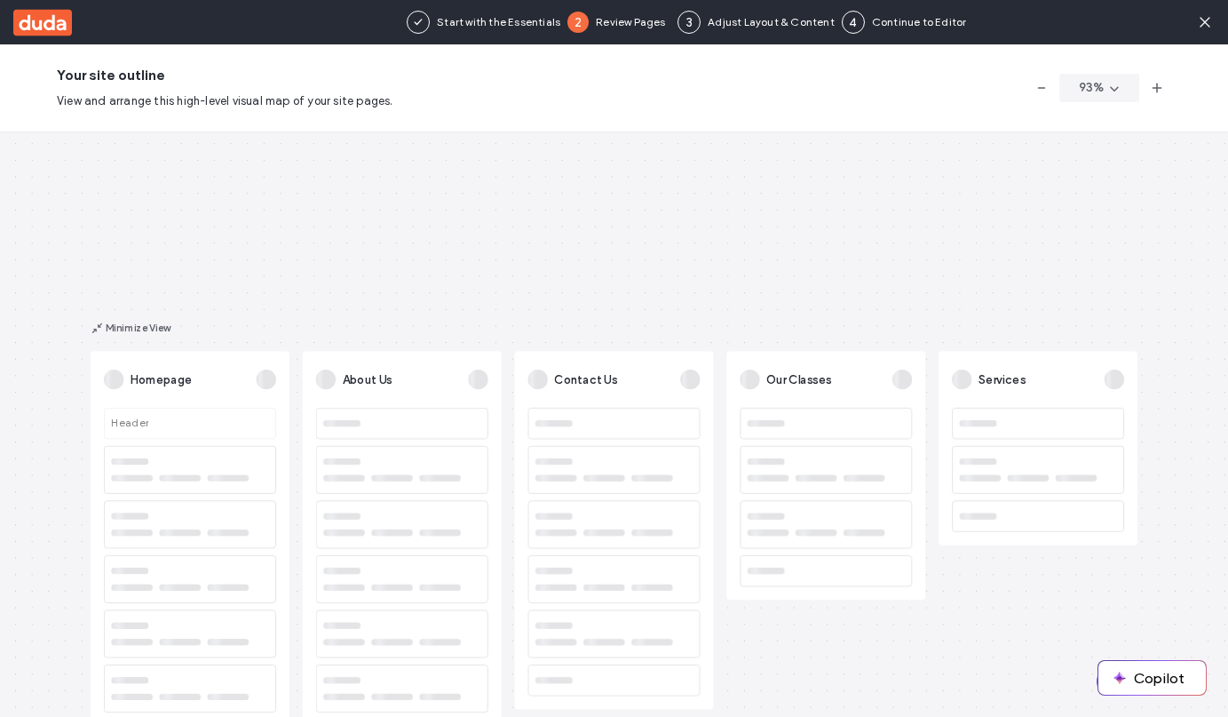
click at [1098, 677] on button "Continue" at bounding box center [1148, 681] width 103 height 28
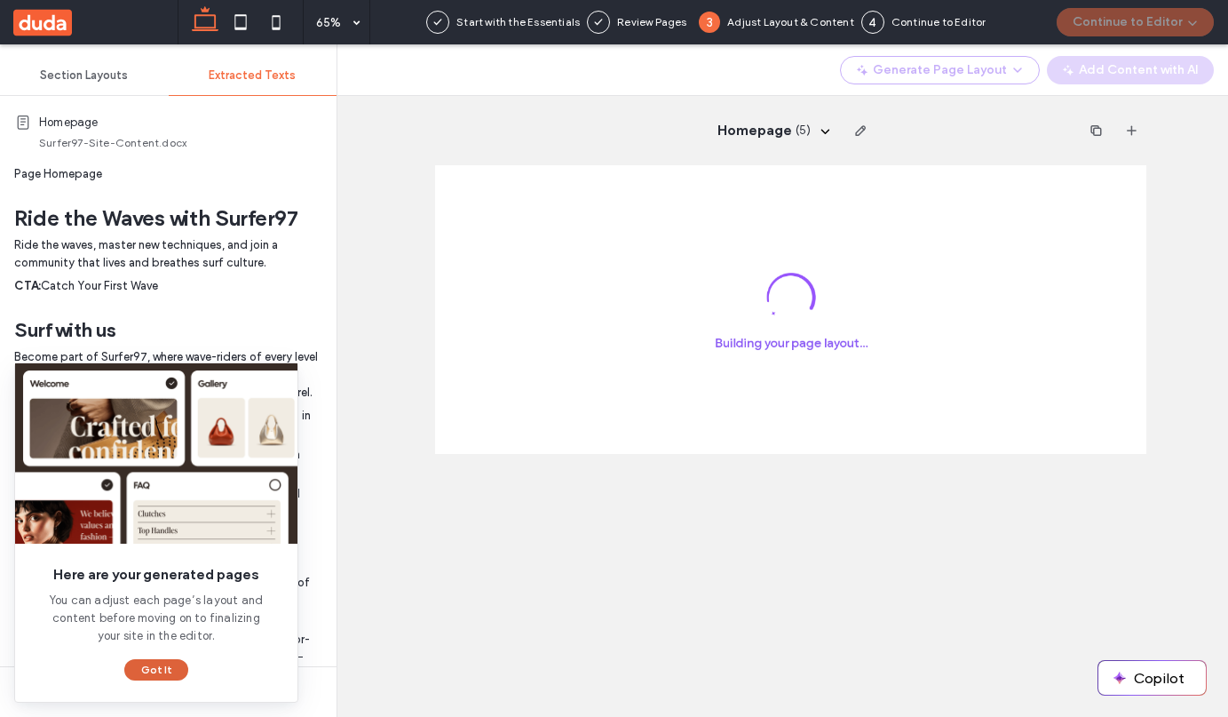
click at [160, 666] on button "Got It" at bounding box center [156, 669] width 64 height 21
